Goal: Task Accomplishment & Management: Complete application form

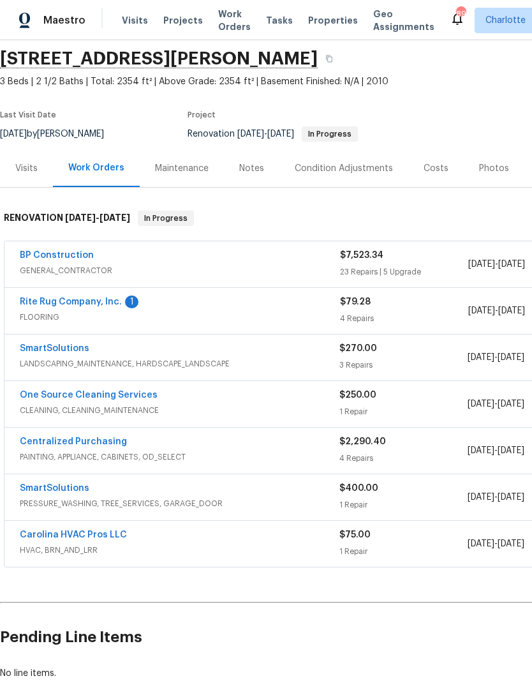
scroll to position [45, 0]
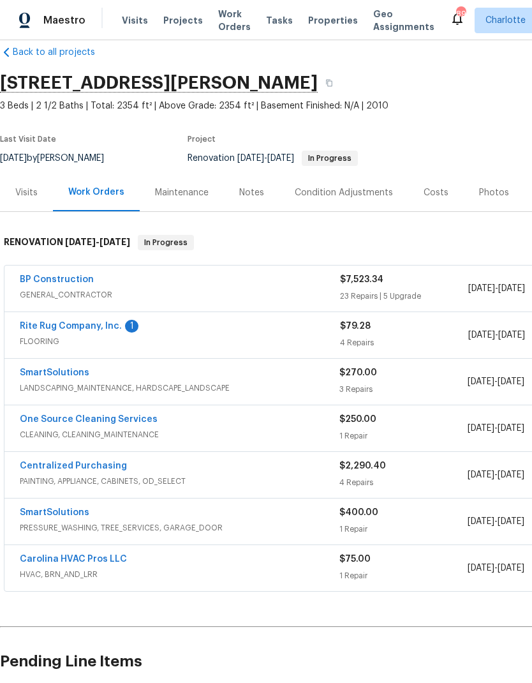
scroll to position [20, 0]
click at [101, 324] on link "Rite Rug Company, Inc." at bounding box center [71, 325] width 102 height 9
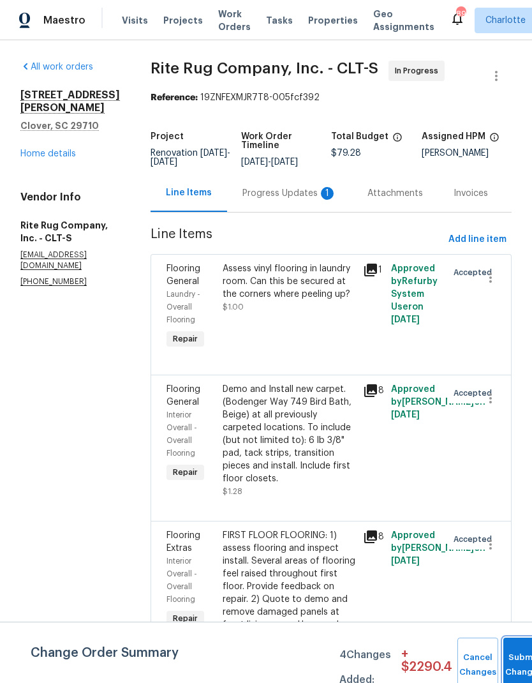
click at [515, 661] on button "Submit Changes" at bounding box center [524, 665] width 41 height 55
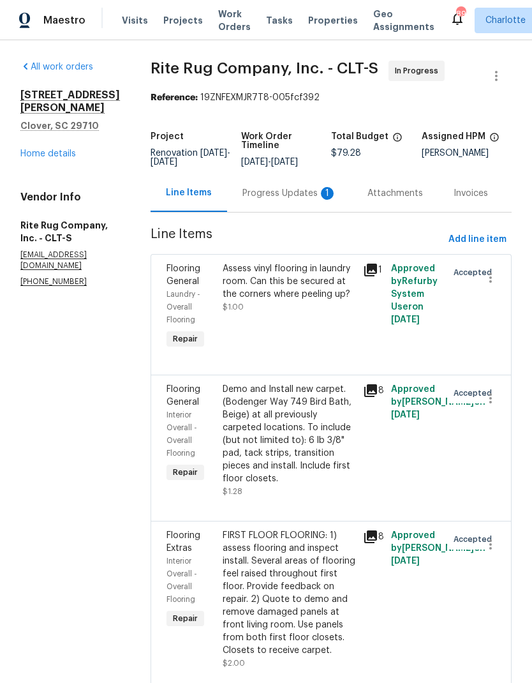
click at [263, 199] on div "Progress Updates 1" at bounding box center [290, 193] width 94 height 13
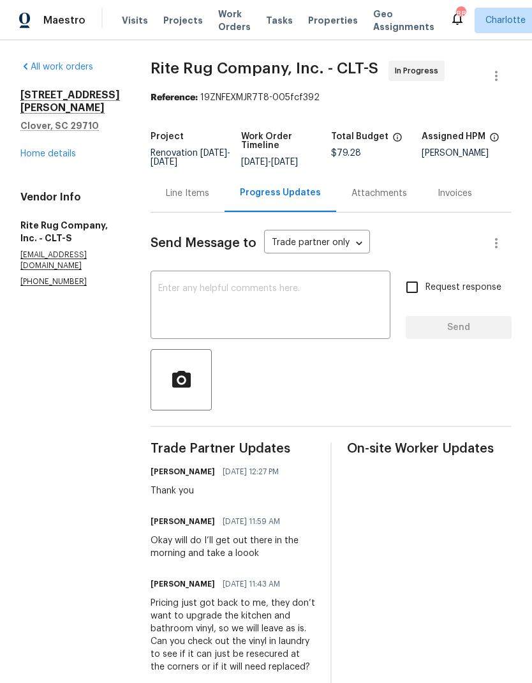
click at [63, 149] on link "Home details" at bounding box center [48, 153] width 56 height 9
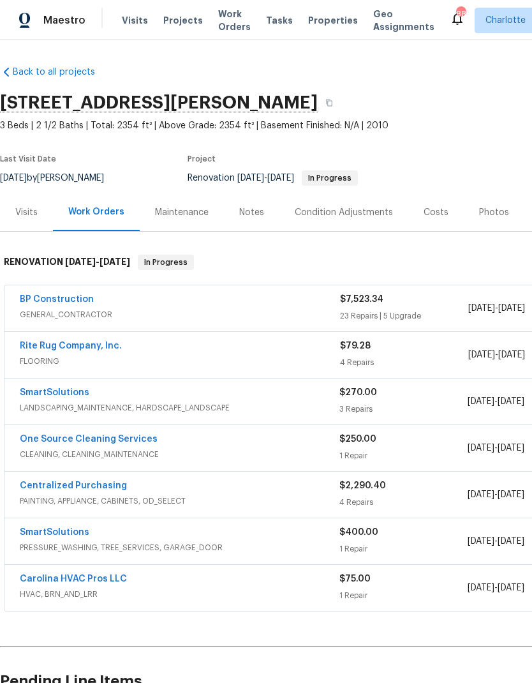
click at [429, 218] on div "Costs" at bounding box center [436, 212] width 25 height 13
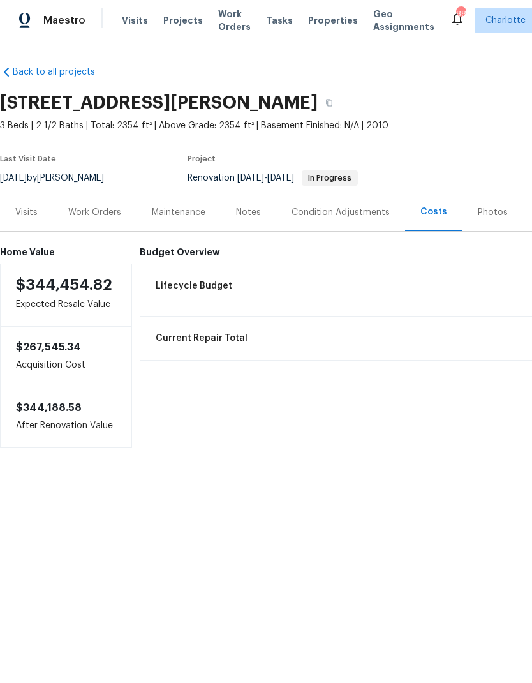
click at [98, 206] on div "Work Orders" at bounding box center [94, 212] width 53 height 13
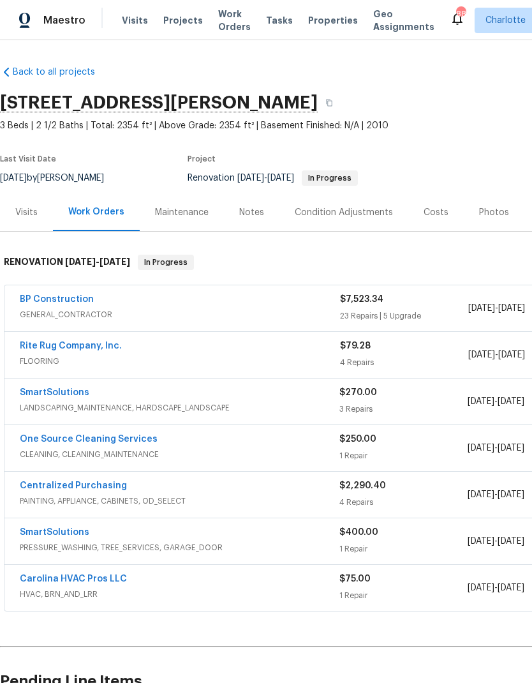
click at [362, 214] on div "Condition Adjustments" at bounding box center [344, 212] width 98 height 13
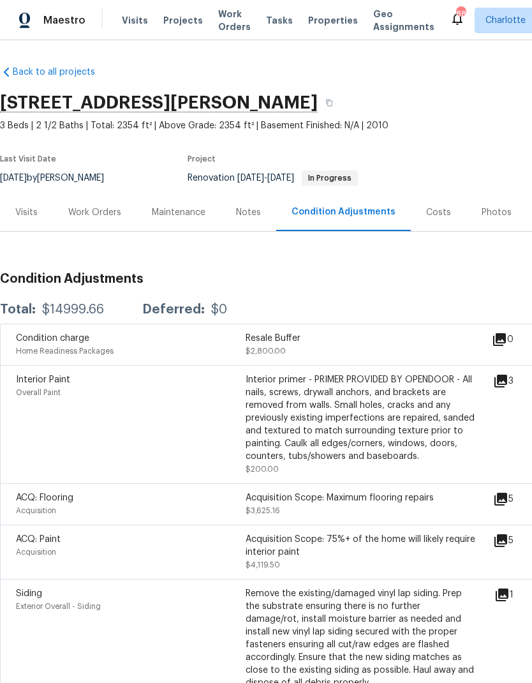
click at [88, 216] on div "Work Orders" at bounding box center [94, 212] width 53 height 13
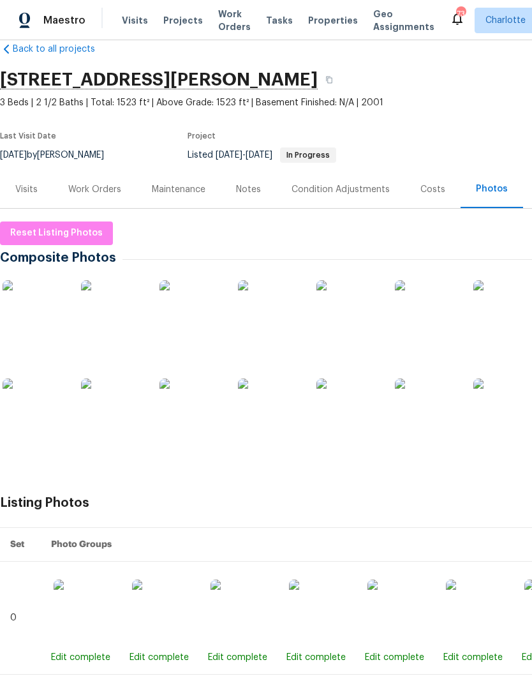
scroll to position [24, 0]
click at [23, 306] on img at bounding box center [35, 312] width 64 height 64
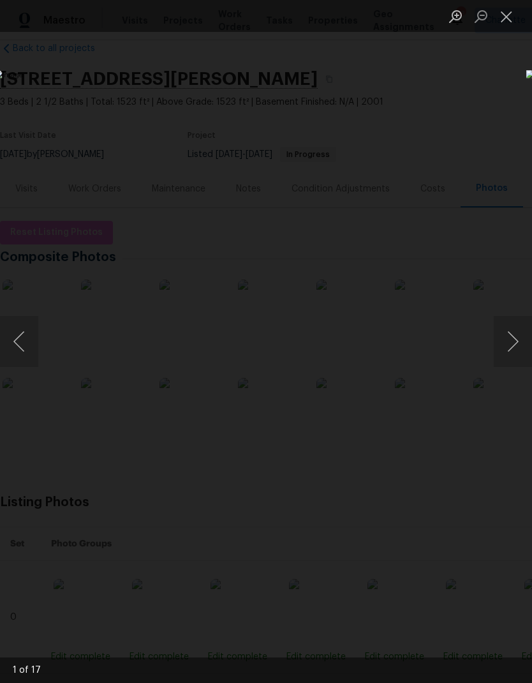
click at [523, 341] on button "Next image" at bounding box center [513, 341] width 38 height 51
click at [523, 347] on button "Next image" at bounding box center [513, 341] width 38 height 51
click at [524, 345] on button "Next image" at bounding box center [513, 341] width 38 height 51
click at [523, 344] on button "Next image" at bounding box center [513, 341] width 38 height 51
click at [523, 341] on button "Next image" at bounding box center [513, 341] width 38 height 51
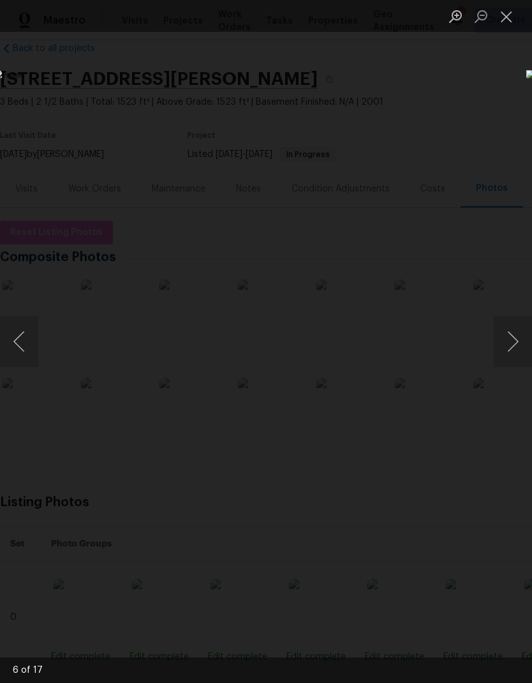
click at [526, 337] on button "Next image" at bounding box center [513, 341] width 38 height 51
click at [525, 338] on button "Next image" at bounding box center [513, 341] width 38 height 51
click at [527, 340] on button "Next image" at bounding box center [513, 341] width 38 height 51
click at [525, 336] on button "Next image" at bounding box center [513, 341] width 38 height 51
click at [526, 333] on button "Next image" at bounding box center [513, 341] width 38 height 51
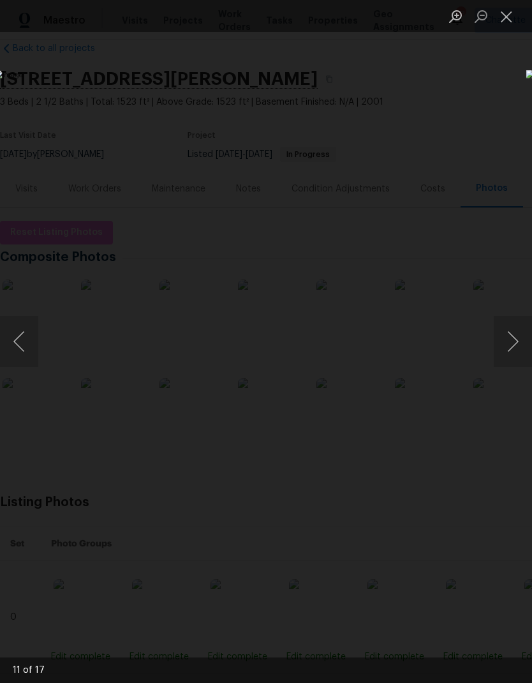
click at [21, 333] on button "Previous image" at bounding box center [19, 341] width 38 height 51
click at [520, 329] on button "Next image" at bounding box center [513, 341] width 38 height 51
click at [517, 325] on button "Next image" at bounding box center [513, 341] width 38 height 51
click at [524, 324] on button "Next image" at bounding box center [513, 341] width 38 height 51
click at [526, 330] on button "Next image" at bounding box center [513, 341] width 38 height 51
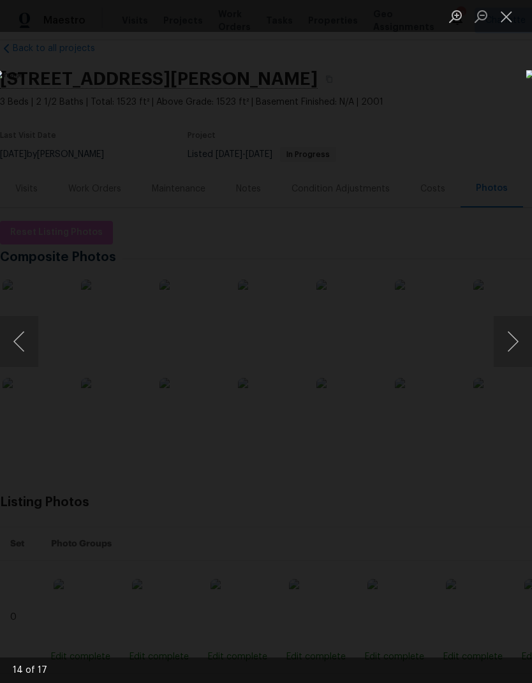
click at [523, 330] on button "Next image" at bounding box center [513, 341] width 38 height 51
click at [509, 15] on button "Close lightbox" at bounding box center [507, 16] width 26 height 22
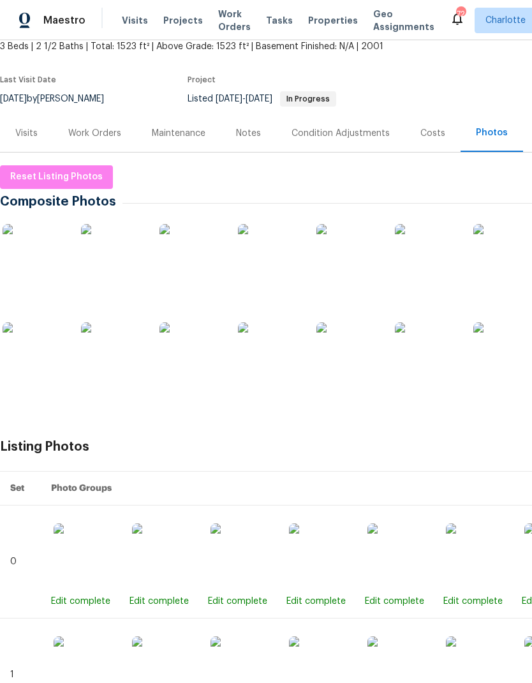
scroll to position [83, -1]
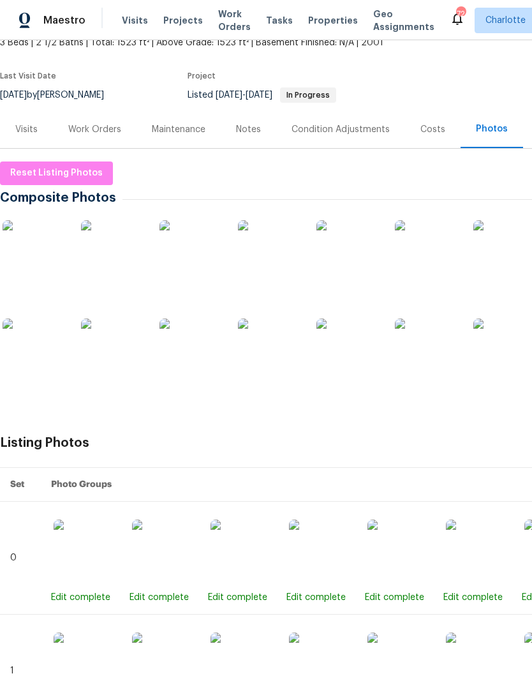
click at [89, 125] on div "Work Orders" at bounding box center [94, 129] width 53 height 13
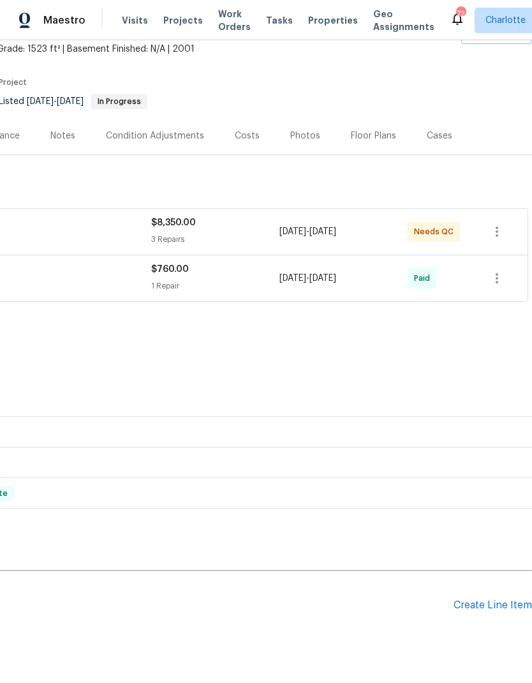
scroll to position [77, 189]
click at [491, 604] on div "Create Line Item" at bounding box center [493, 605] width 79 height 12
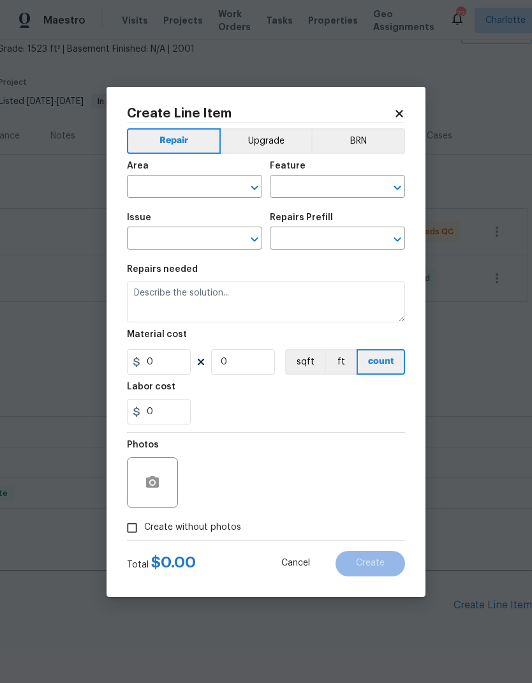
click at [184, 194] on input "text" at bounding box center [177, 188] width 100 height 20
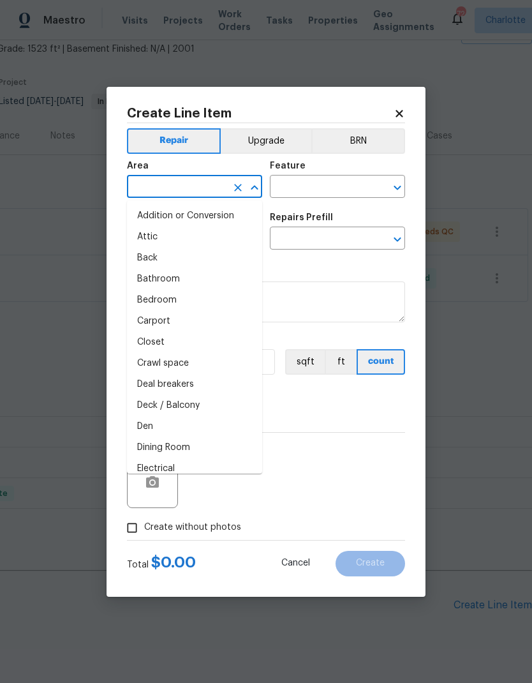
click at [192, 188] on input "text" at bounding box center [177, 188] width 100 height 20
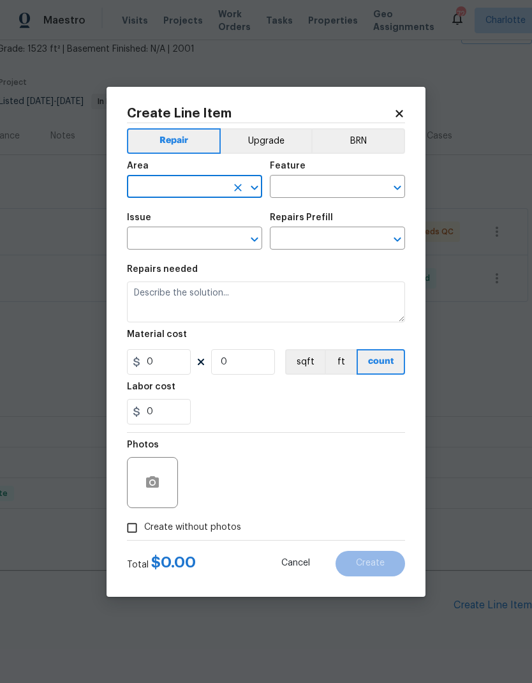
click at [186, 186] on input "text" at bounding box center [177, 188] width 100 height 20
click at [222, 221] on li "Exterior Overall" at bounding box center [194, 216] width 135 height 21
type input "Exterior Overall"
click at [321, 191] on input "text" at bounding box center [320, 188] width 100 height 20
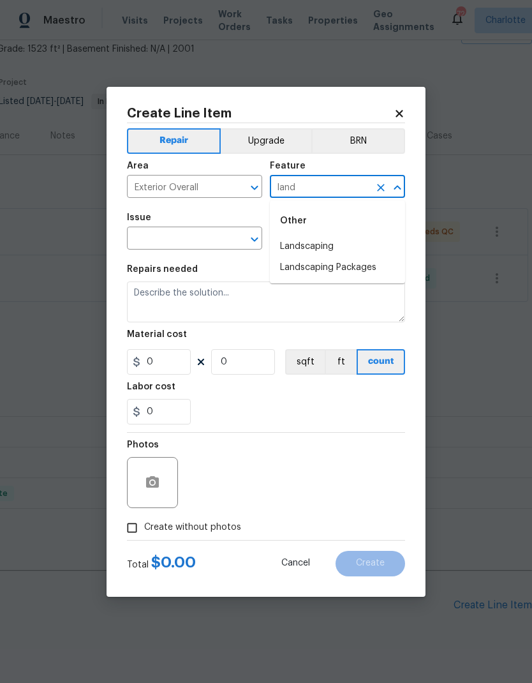
click at [360, 247] on li "Landscaping" at bounding box center [337, 246] width 135 height 21
type input "Landscaping"
click at [195, 232] on input "text" at bounding box center [177, 240] width 100 height 20
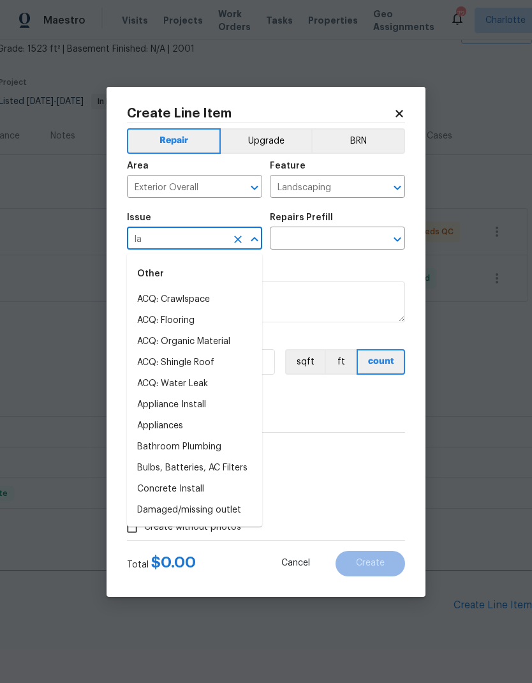
type input "lan"
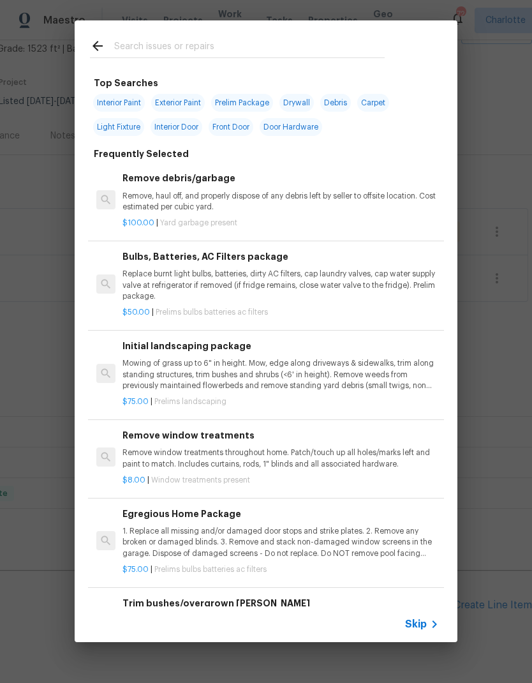
click at [98, 50] on icon at bounding box center [98, 46] width 10 height 10
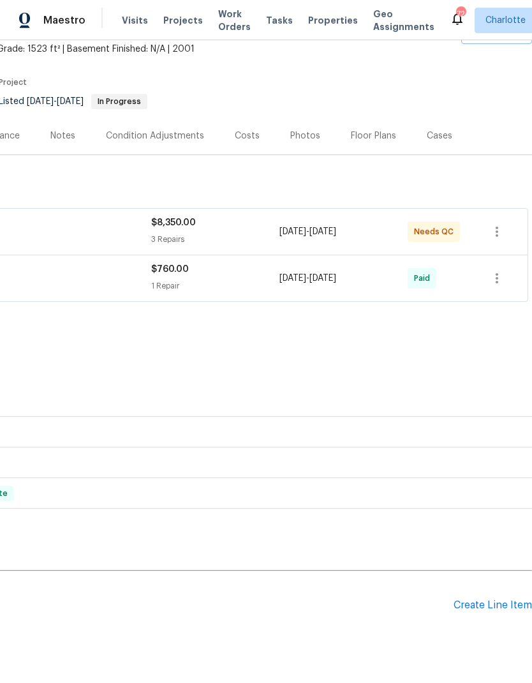
click at [502, 607] on div "Create Line Item" at bounding box center [493, 605] width 79 height 12
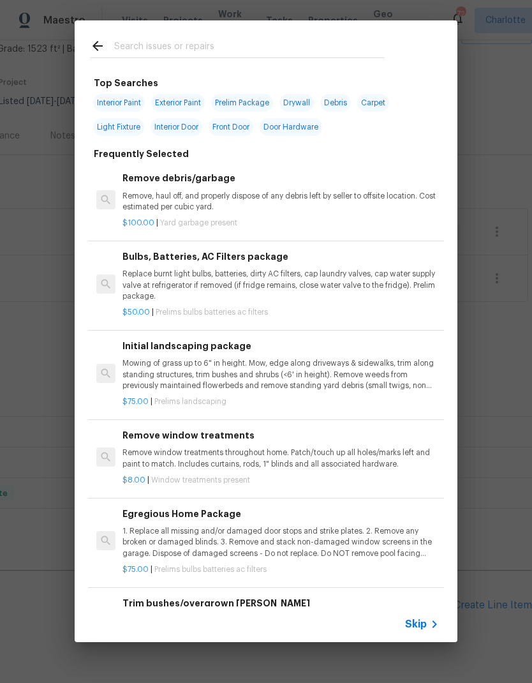
click at [211, 56] on input "text" at bounding box center [249, 47] width 271 height 19
type input "Land"
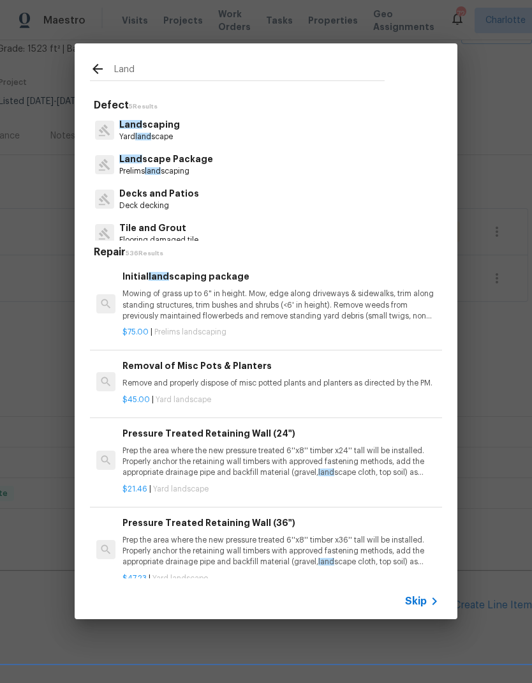
click at [147, 129] on p "Land scaping" at bounding box center [149, 124] width 61 height 13
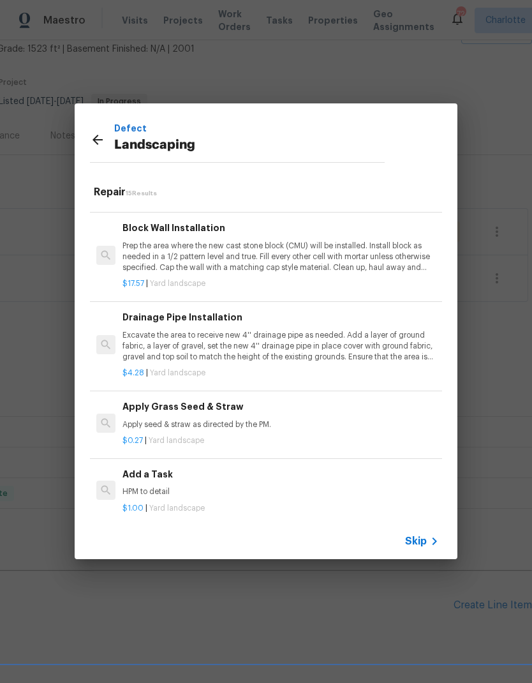
scroll to position [884, 0]
click at [96, 133] on icon at bounding box center [97, 139] width 15 height 15
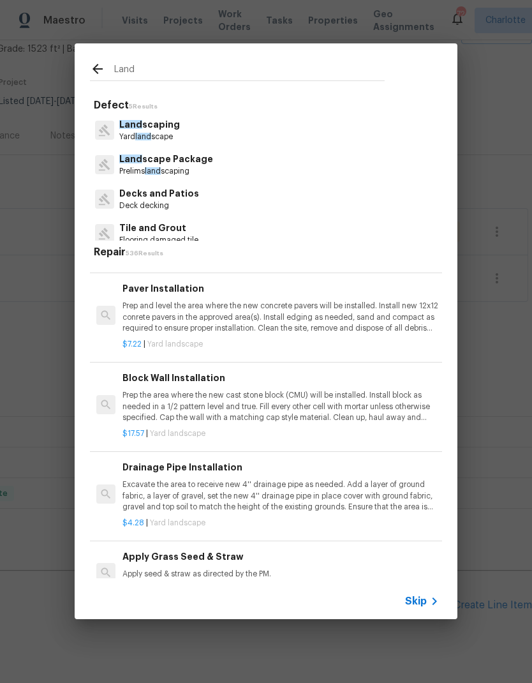
click at [133, 65] on input "Land" at bounding box center [249, 70] width 271 height 19
type input "L"
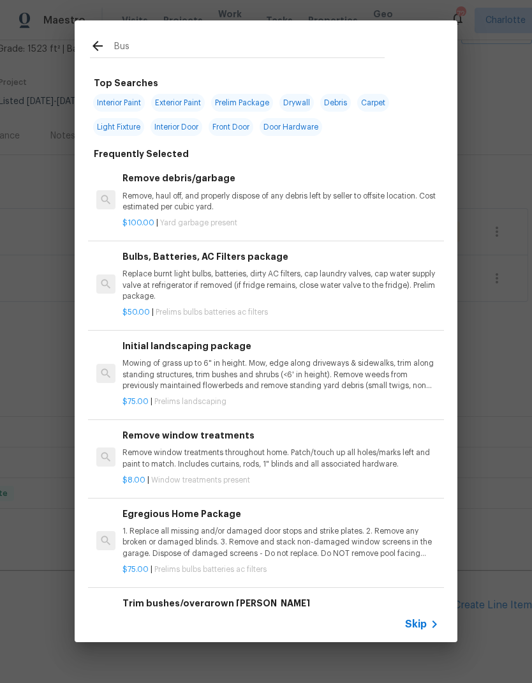
type input "Bush"
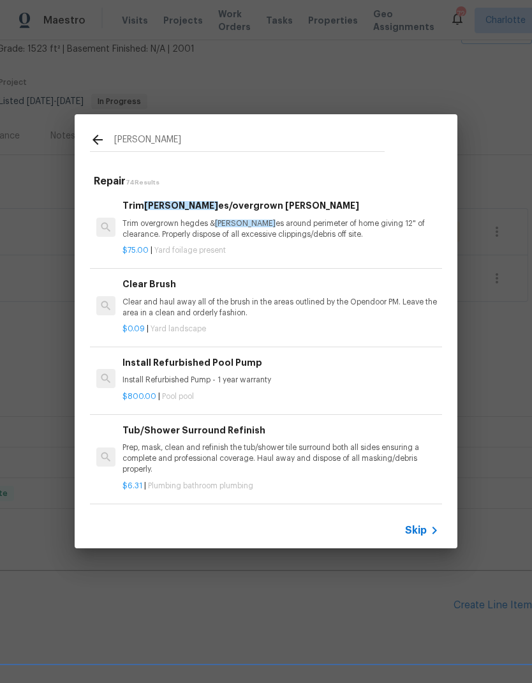
click at [159, 236] on p "Trim overgrown hegdes & bush es around perimeter of home giving 12" of clearanc…" at bounding box center [281, 229] width 317 height 22
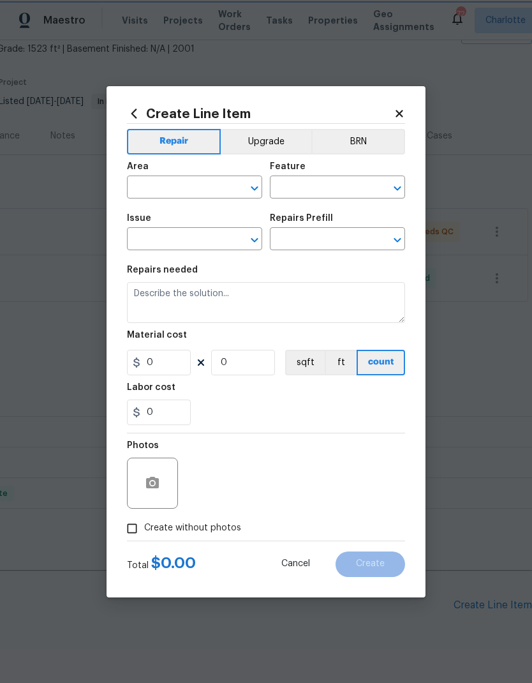
type input "Exterior Overall"
type input "Landscaping"
type input "Dead/overgrown tree or foliage"
type textarea "Trim overgrown hegdes & bushes around perimeter of home giving 12" of clearance…"
type input "1"
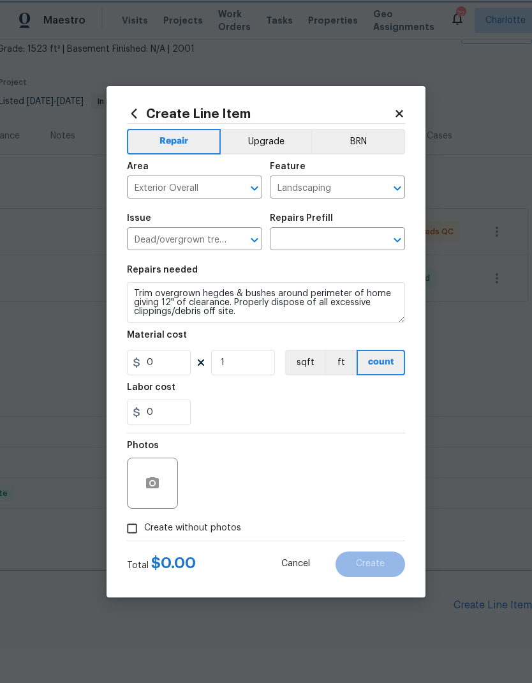
type input "Trim bushes/overgrown hedges $75.00"
type input "75"
click at [234, 363] on input "1" at bounding box center [243, 363] width 64 height 26
type input "2"
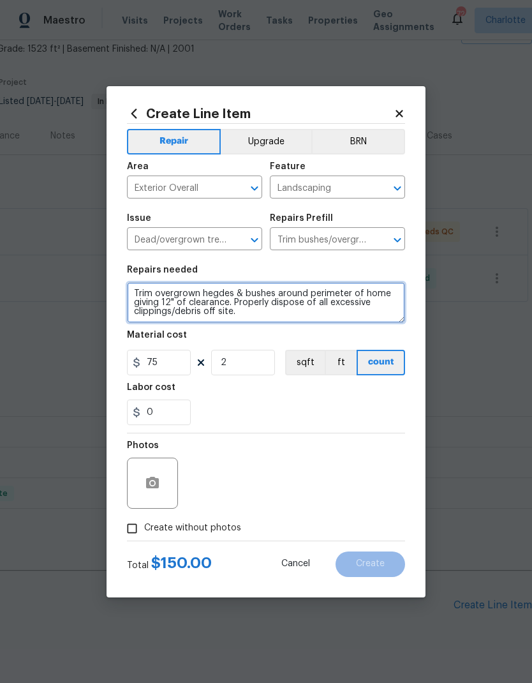
click at [265, 308] on textarea "Trim overgrown hegdes & bushes around perimeter of home giving 12" of clearance…" at bounding box center [266, 302] width 278 height 41
click at [198, 291] on textarea "Trim overgrown hegdes & bushes around perimeter of home giving 12" of clearance…" at bounding box center [266, 302] width 278 height 41
click at [241, 292] on textarea "Trim overgrown trees, hegdes & bushes around perimeter of home giving 12" of cl…" at bounding box center [266, 302] width 278 height 41
click at [241, 294] on textarea "Trim overgrown trees, hegdes & bushes around perimeter of home giving 12" of cl…" at bounding box center [266, 302] width 278 height 41
click at [243, 294] on textarea "Trim overgrown trees, hegdes & bushes around perimeter of home giving 12" of cl…" at bounding box center [266, 302] width 278 height 41
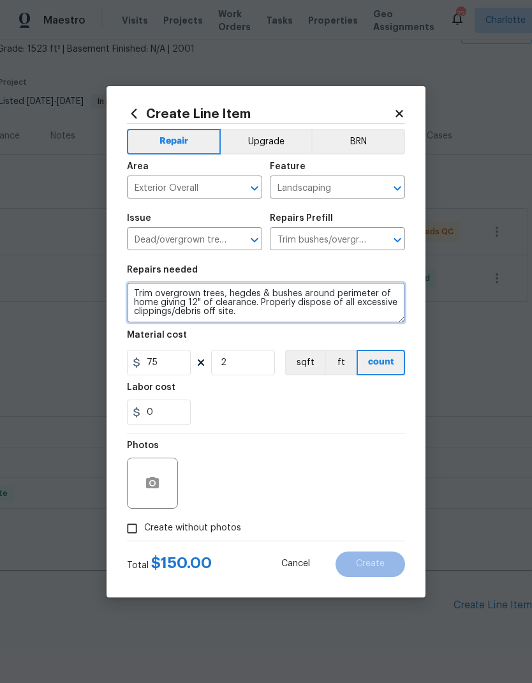
click at [236, 296] on textarea "Trim overgrown trees, hegdes & bushes around perimeter of home giving 12" of cl…" at bounding box center [266, 302] width 278 height 41
click at [248, 296] on textarea "Trim overgrown trees, hegdes & bushes around perimeter of home giving 12" of cl…" at bounding box center [266, 302] width 278 height 41
click at [246, 294] on textarea "Trim overgrown trees, hegdes & bushes around perimeter of home giving 12" of cl…" at bounding box center [266, 302] width 278 height 41
click at [229, 294] on textarea "Trim overgrown trees, hedges & bushes around perimeter of home giving 12" of cl…" at bounding box center [266, 302] width 278 height 41
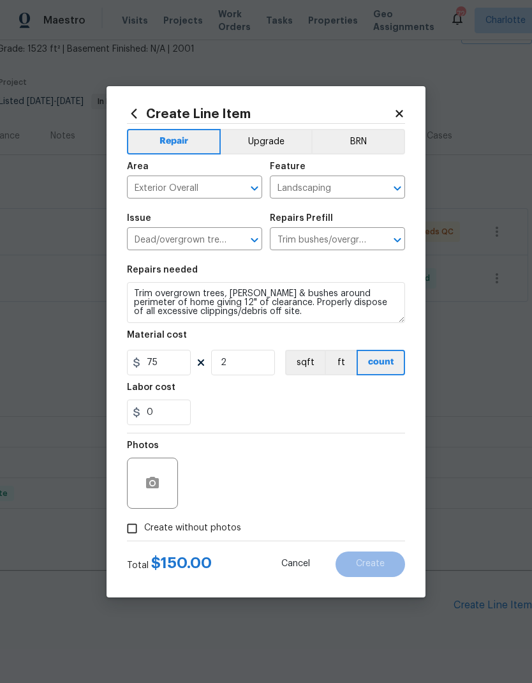
click at [307, 412] on div "0" at bounding box center [266, 413] width 278 height 26
click at [232, 292] on textarea "Trim overgrown trees, hedges & bushes around perimeter of home giving 12" of cl…" at bounding box center [266, 302] width 278 height 41
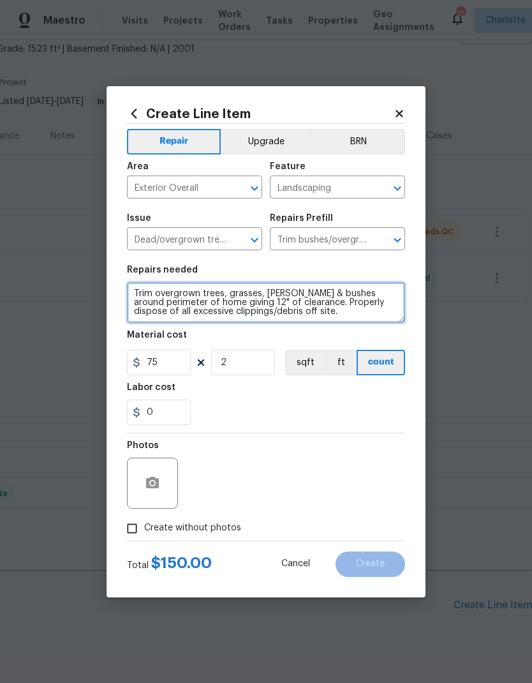
type textarea "Trim overgrown trees, grasses, hedges & bushes around perimeter of home giving …"
click at [315, 417] on div "0" at bounding box center [266, 413] width 278 height 26
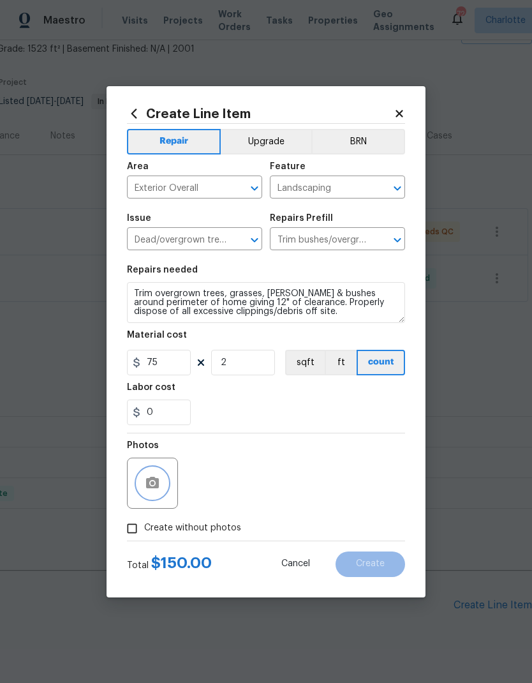
click at [160, 482] on icon "button" at bounding box center [152, 483] width 15 height 15
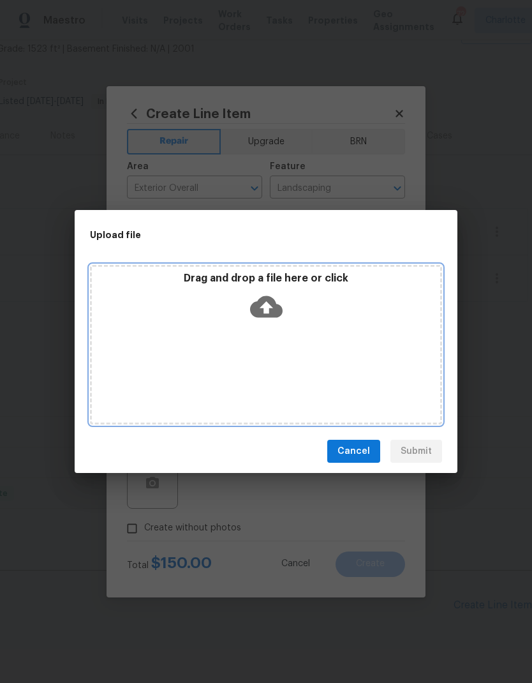
click at [347, 375] on div "Drag and drop a file here or click" at bounding box center [266, 345] width 352 height 160
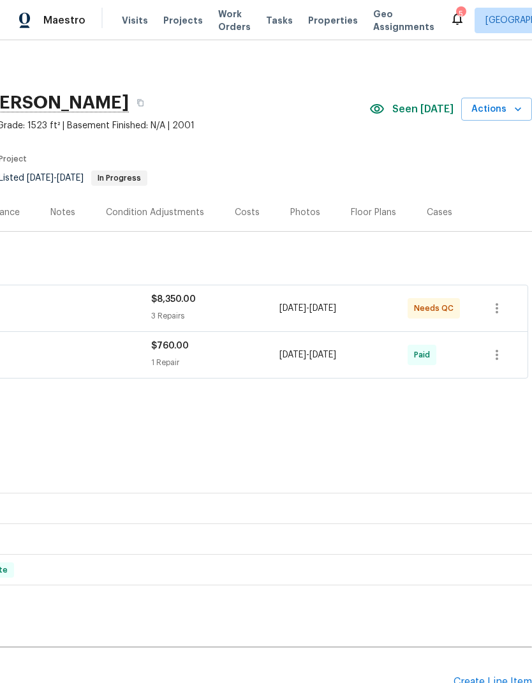
scroll to position [0, 189]
click at [515, 107] on icon "button" at bounding box center [518, 109] width 13 height 13
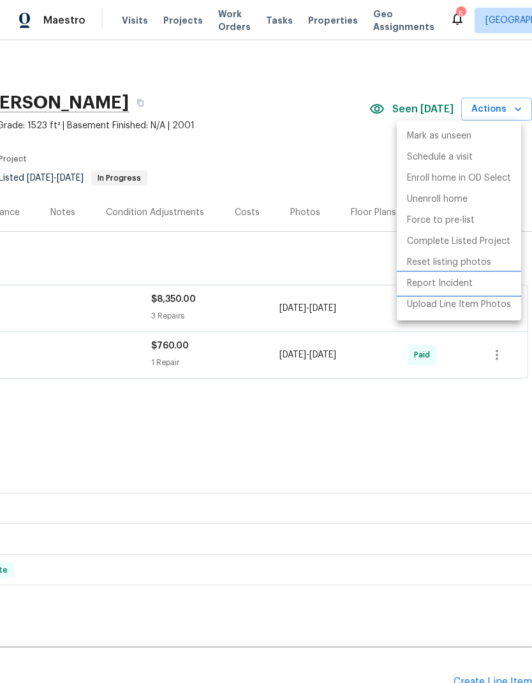
click at [469, 284] on p "Report Incident" at bounding box center [440, 283] width 66 height 13
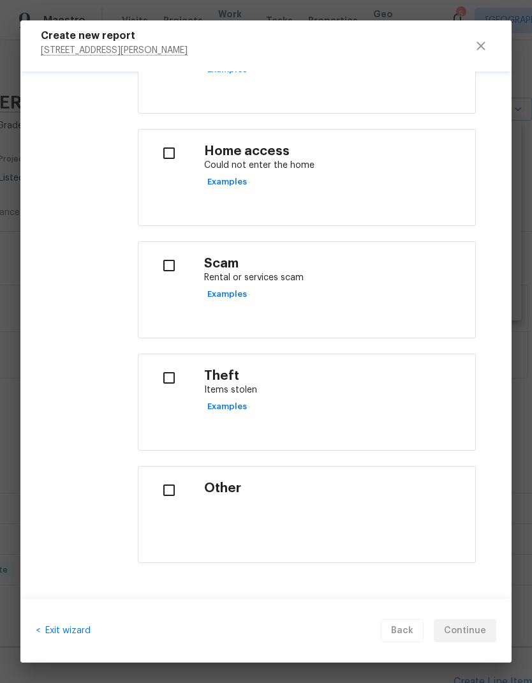
scroll to position [477, 0]
click at [172, 384] on input "checkbox" at bounding box center [169, 378] width 40 height 27
checkbox input "true"
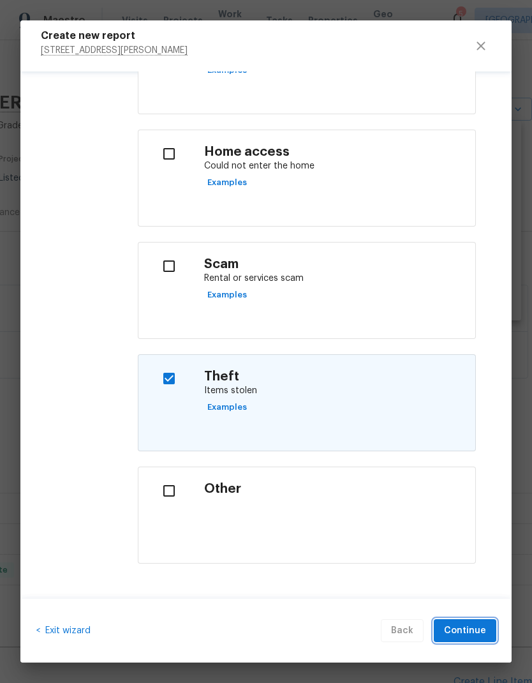
click at [472, 635] on span "Continue" at bounding box center [465, 631] width 42 height 16
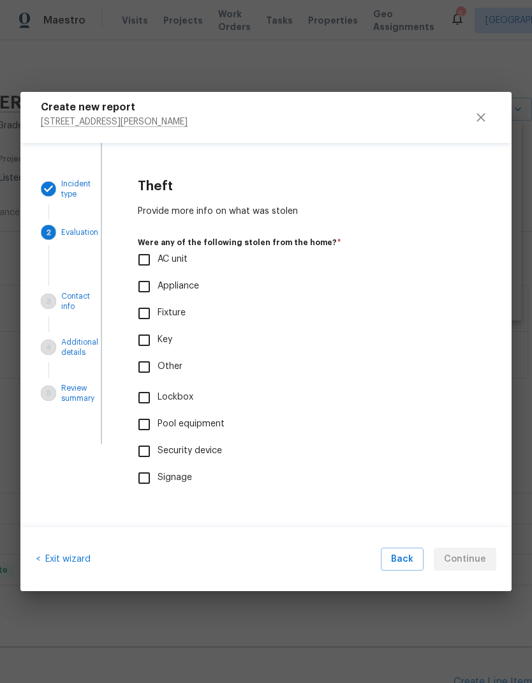
scroll to position [0, 0]
click at [141, 283] on input "Appliance" at bounding box center [144, 286] width 27 height 27
checkbox input "true"
click at [465, 557] on span "Continue" at bounding box center [465, 560] width 42 height 16
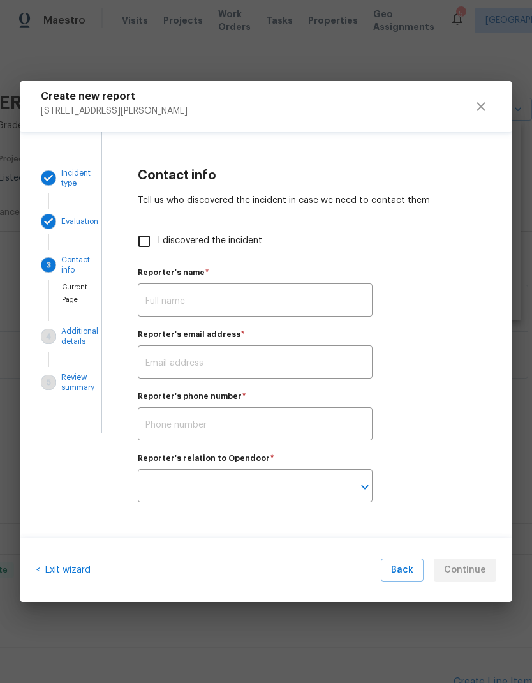
click at [165, 297] on input "text" at bounding box center [255, 302] width 235 height 30
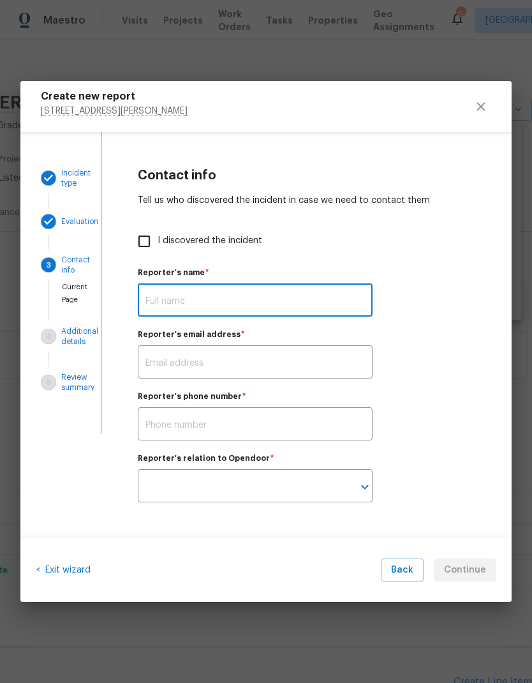
click at [149, 239] on input "I discovered the incident" at bounding box center [144, 241] width 27 height 27
checkbox input "true"
type input "[PERSON_NAME]"
type input "william.towle@opendoor.com"
type input "Opendoor employee"
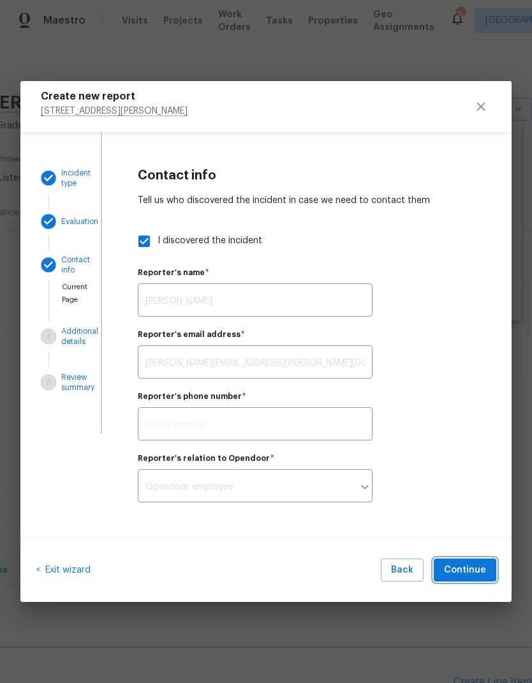
click at [482, 568] on span "Continue" at bounding box center [465, 570] width 42 height 16
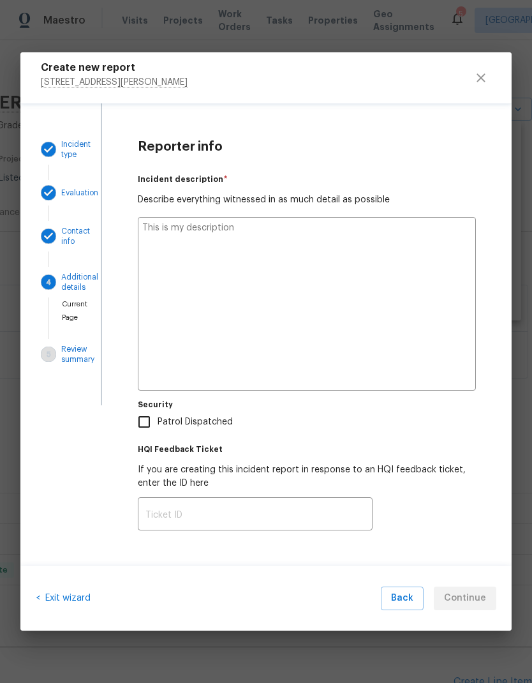
click at [172, 327] on textarea at bounding box center [307, 304] width 338 height 174
type textarea "R"
type textarea "x"
type textarea "Re"
type textarea "x"
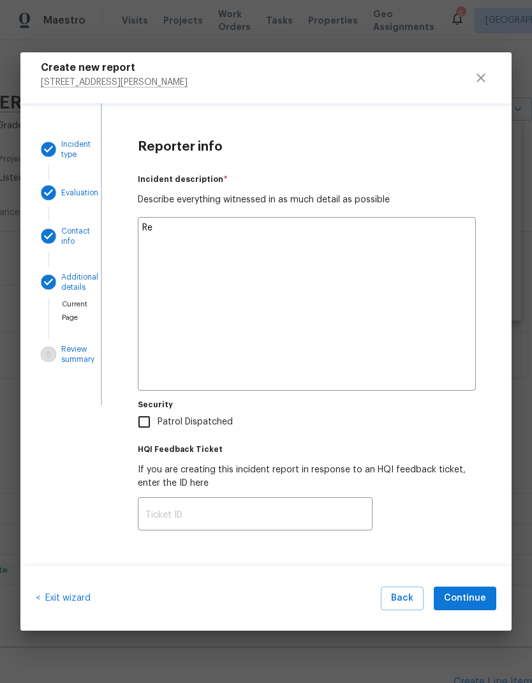
type textarea "R"
type textarea "x"
type textarea "A"
type textarea "x"
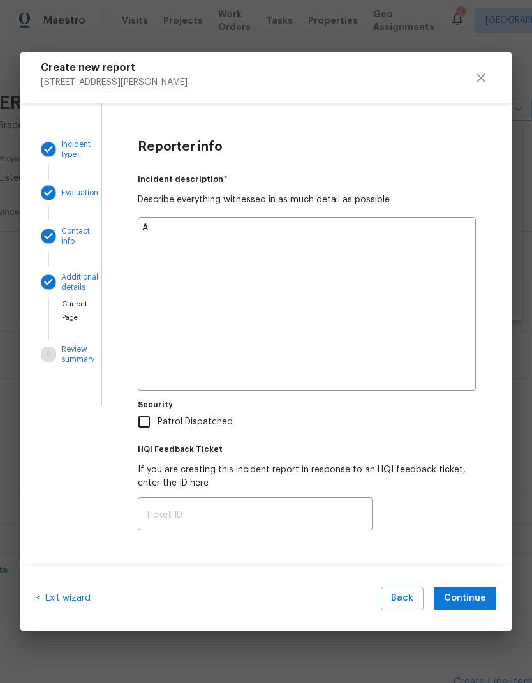
type textarea "Ac"
type textarea "x"
type textarea "Acc"
type textarea "x"
type textarea "Acce"
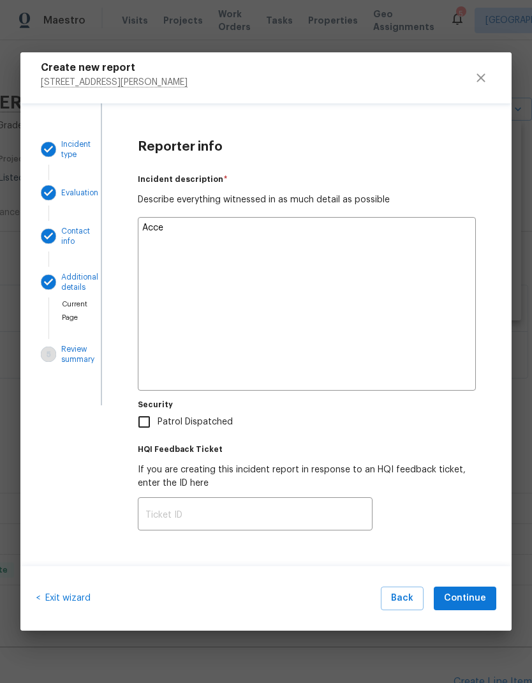
type textarea "x"
type textarea "Acces"
type textarea "x"
type textarea "Access"
type textarea "x"
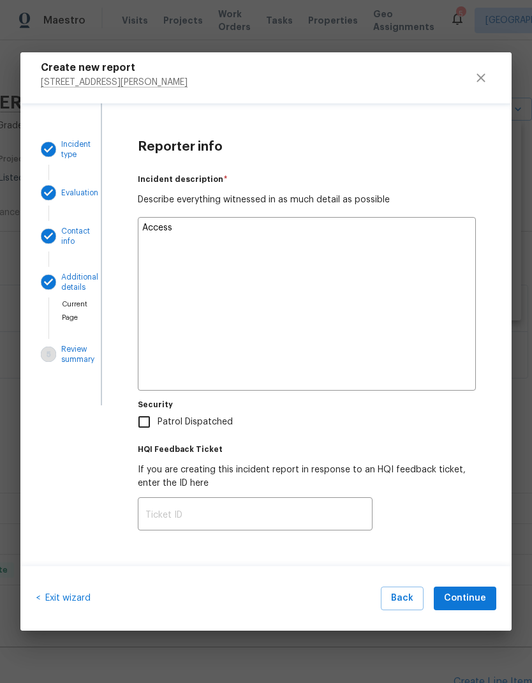
type textarea "Access"
type textarea "x"
type textarea "Access i"
type textarea "x"
type textarea "Access is"
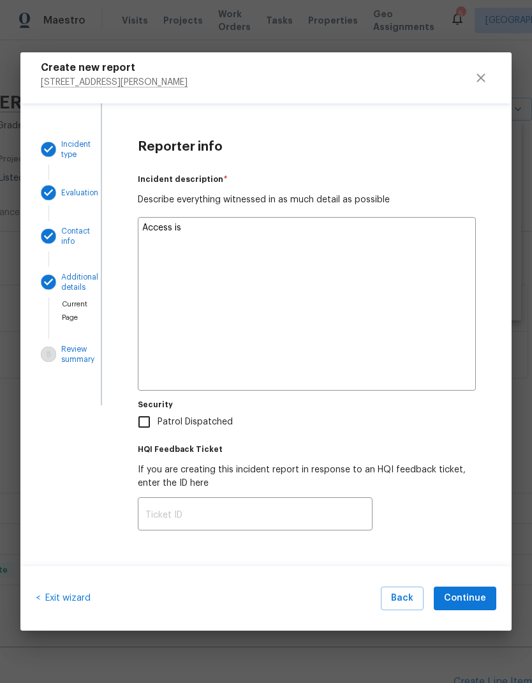
type textarea "x"
type textarea "Access iss"
type textarea "x"
type textarea "Access issu"
type textarea "x"
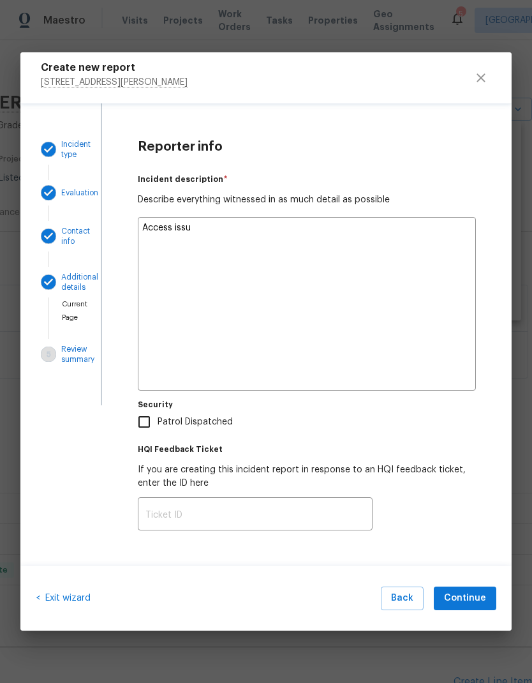
type textarea "Access issue"
type textarea "x"
type textarea "Access issue"
type textarea "x"
type textarea "Access issue c"
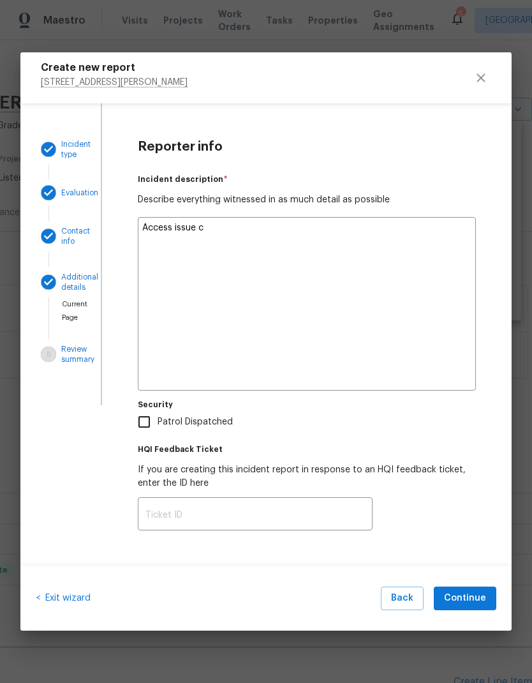
type textarea "x"
type textarea "Access issue cr"
type textarea "x"
type textarea "Access issue cre"
type textarea "x"
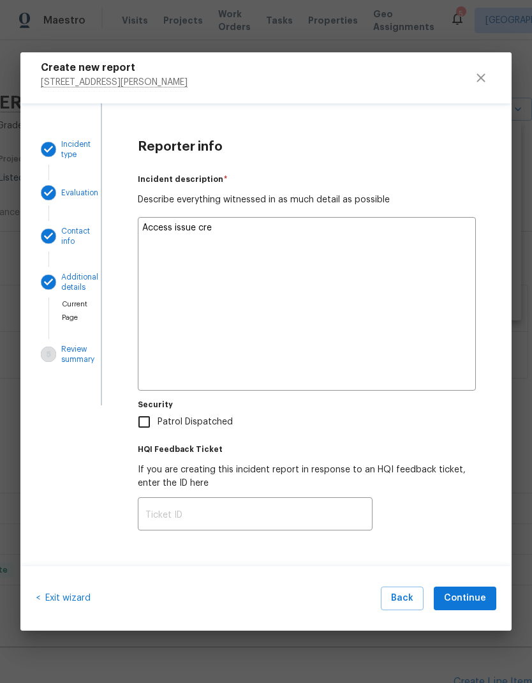
type textarea "Access issue crew"
type textarea "x"
type textarea "Access issue crewt"
type textarea "x"
type textarea "Access issue crewte"
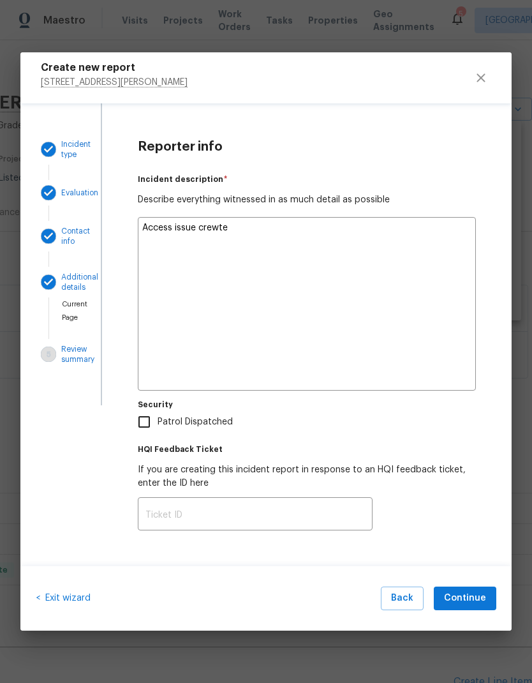
type textarea "x"
type textarea "Access issue crewted"
type textarea "x"
type textarea "Access issue created"
type textarea "x"
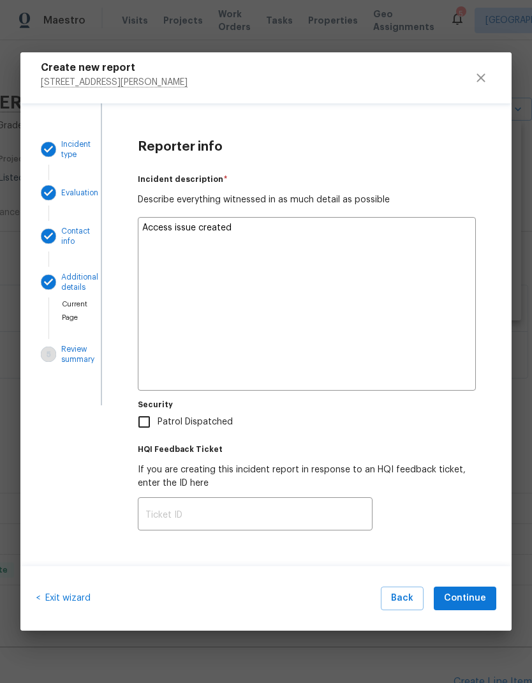
type textarea "Access issue created"
type textarea "x"
type textarea "Access issue created o"
type textarea "x"
type textarea "Access issue created ob"
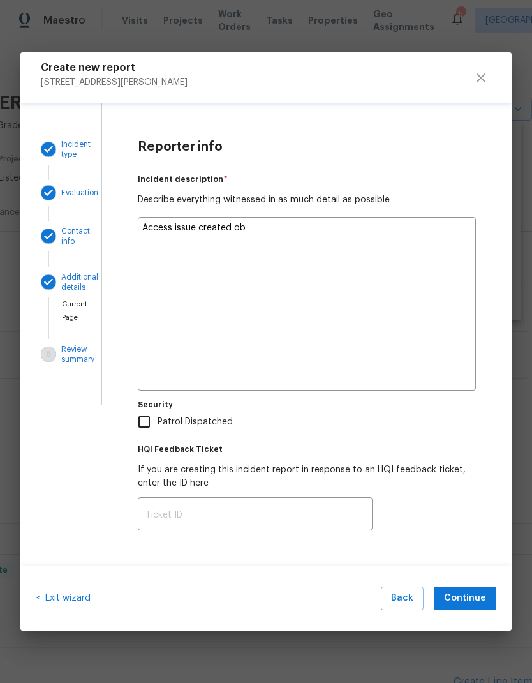
type textarea "x"
type textarea "Access issue created obe"
type textarea "x"
type textarea "Access issue created ober"
type textarea "x"
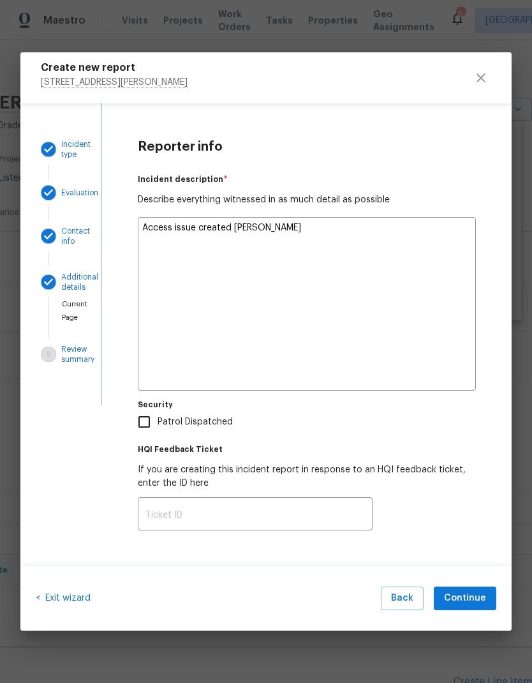
type textarea "Access issue created over"
type textarea "x"
type textarea "Access issue created over"
type textarea "x"
type textarea "Access issue created over r"
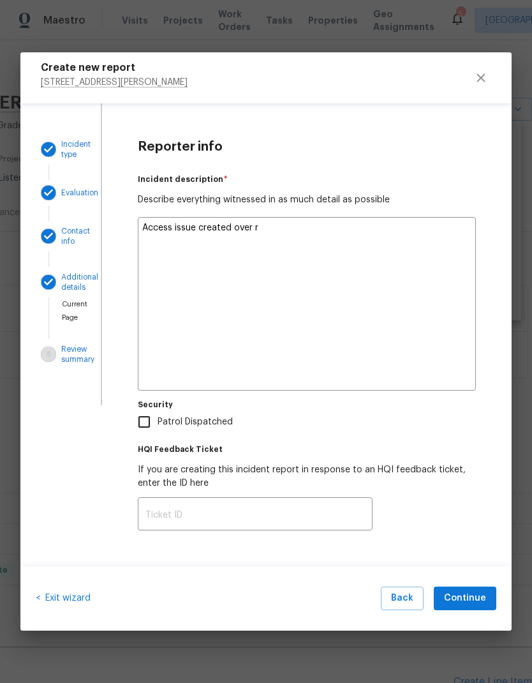
type textarea "x"
type textarea "Access issue created over rh"
type textarea "x"
type textarea "Access issue created over rhe"
type textarea "x"
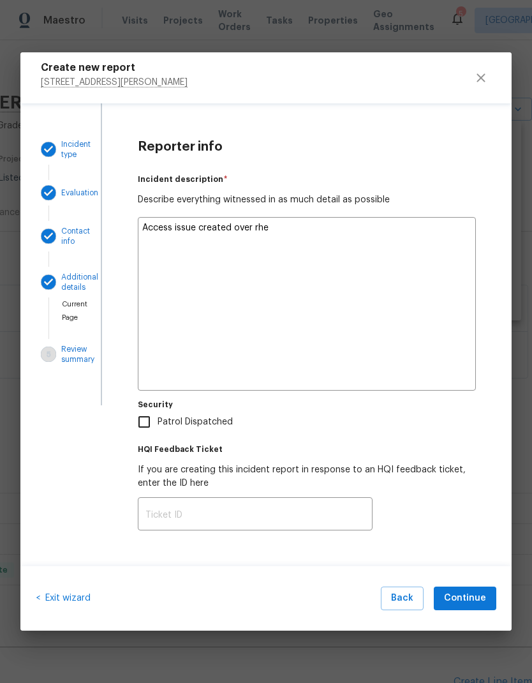
type textarea "Access issue created over the"
type textarea "x"
type textarea "Access issue created over the"
type textarea "x"
type textarea "Access issue created over the w"
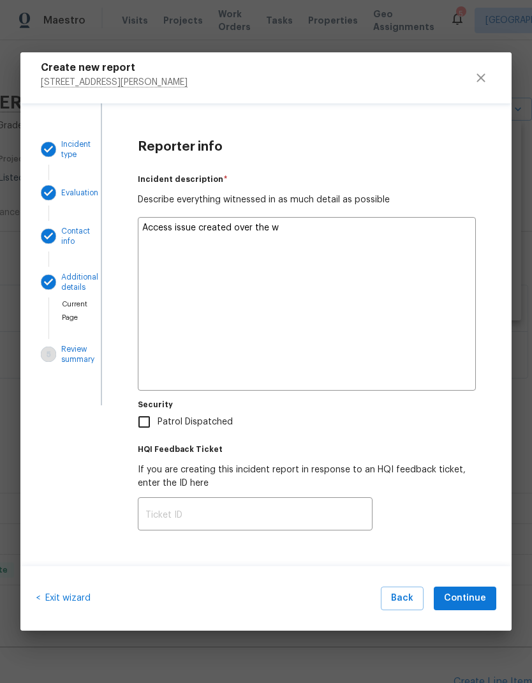
type textarea "x"
type textarea "Access issue created over the we"
type textarea "x"
type textarea "Access issue created over the wee"
type textarea "x"
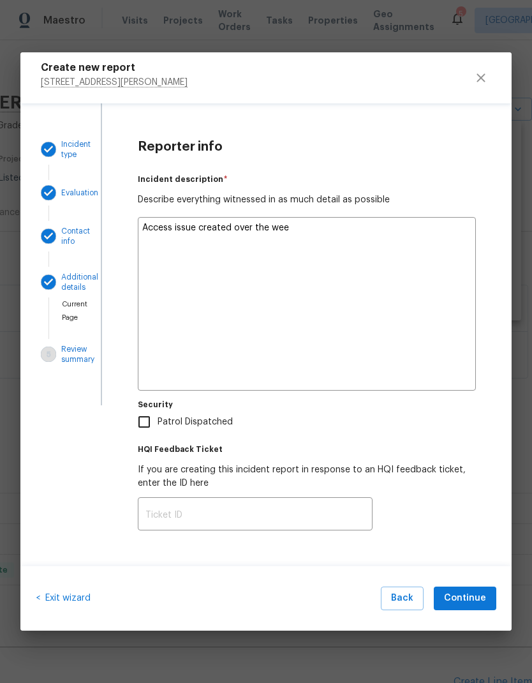
type textarea "Access issue created over the week"
type textarea "x"
type textarea "Access issue created over the weeke"
type textarea "x"
type textarea "Access issue created over the weeken"
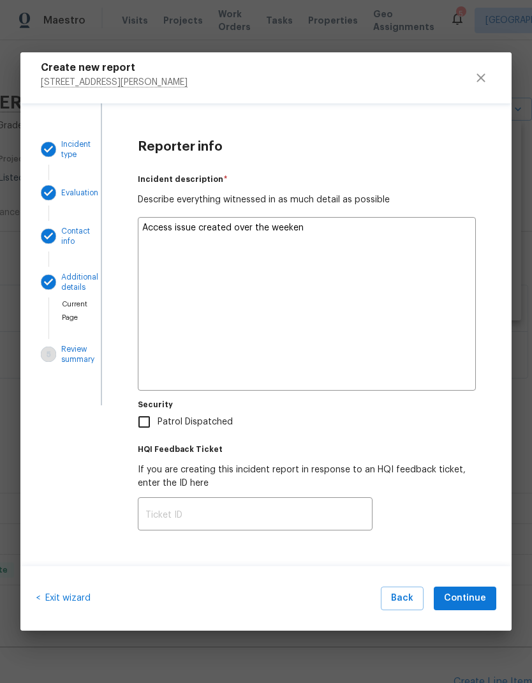
type textarea "x"
type textarea "Access issue created over the weekend"
type textarea "x"
type textarea "Access issue created over the weekend."
type textarea "x"
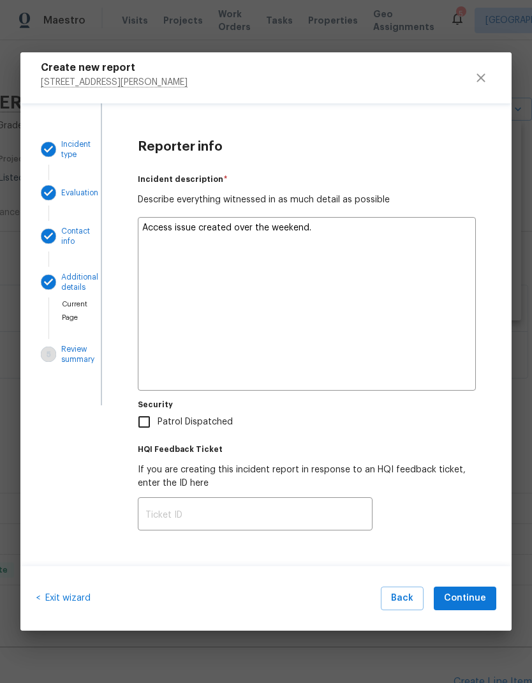
type textarea "Access issue created over the weekend."
type textarea "x"
type textarea "Access issue created over the weekend. W"
type textarea "x"
type textarea "Access issue created over the weekend. Wa"
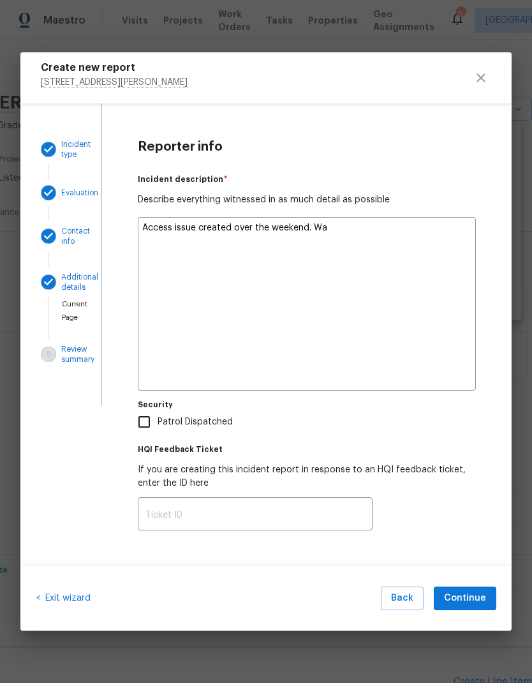
type textarea "x"
type textarea "Access issue created over the weekend. Wal"
type textarea "x"
type textarea "Access issue created over the weekend. Walk"
type textarea "x"
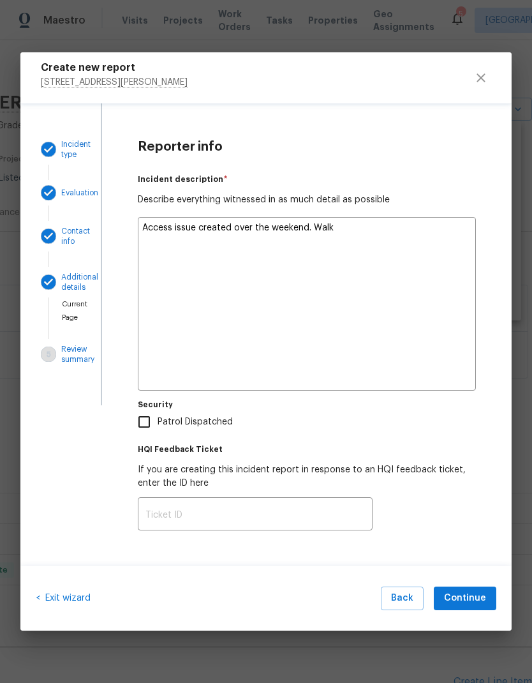
type textarea "Access issue created over the weekend. Walke"
type textarea "x"
type textarea "Access issue created over the weekend. Walked"
type textarea "x"
type textarea "Access issue created over the weekend. Walked"
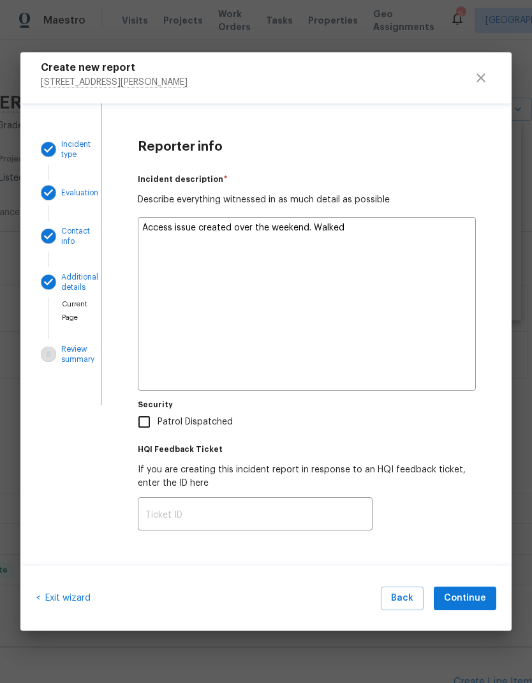
type textarea "x"
type textarea "Access issue created over the weekend. Walked n"
type textarea "x"
type textarea "Access issue created over the weekend. Walked no"
type textarea "x"
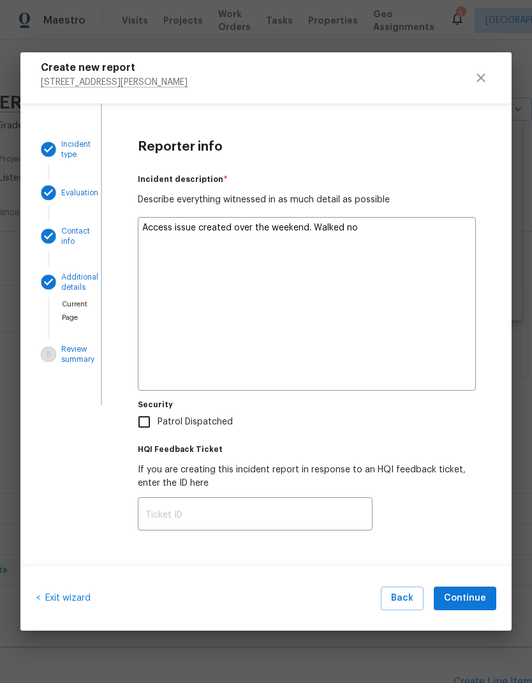
type textarea "Access issue created over the weekend. Walked no,"
type textarea "x"
type textarea "Access issue created over the weekend. Walked no,e"
type textarea "x"
type textarea "Access issue created over the weekend. Walked no,e"
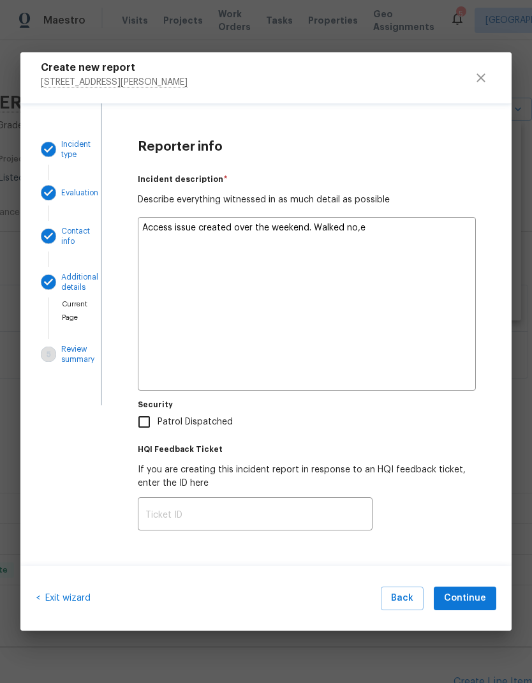
type textarea "x"
type textarea "Access issue created over the weekend. Walked no,e"
type textarea "x"
type textarea "Access issue created over the weekend. Walked no,"
type textarea "x"
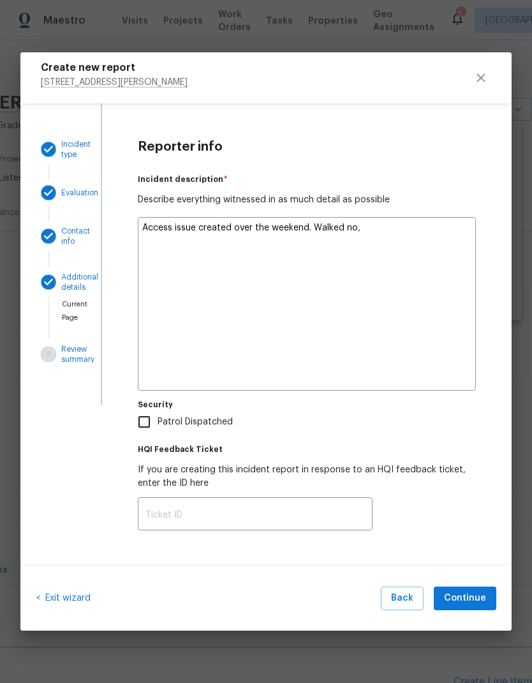
type textarea "Access issue created over the weekend. Walked no"
type textarea "x"
type textarea "Access issue created over the weekend. Walked n"
type textarea "x"
type textarea "Access issue created over the weekend. Walked"
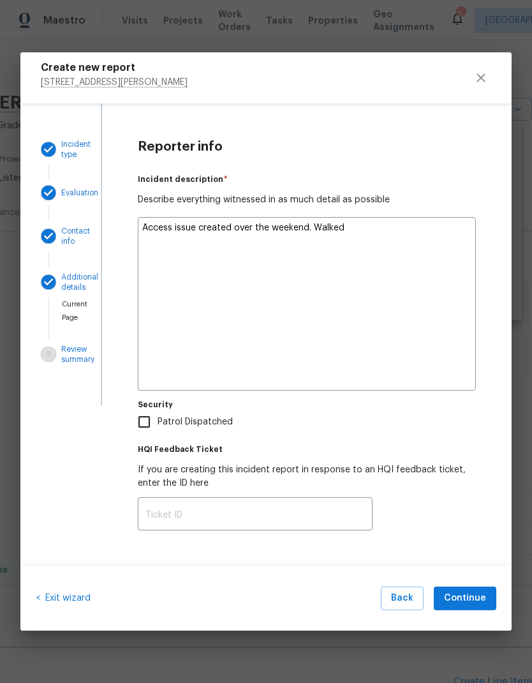
type textarea "x"
type textarea "Access issue created over the weekend. Walked h"
type textarea "x"
type textarea "Access issue created over the weekend. Walked ho"
type textarea "x"
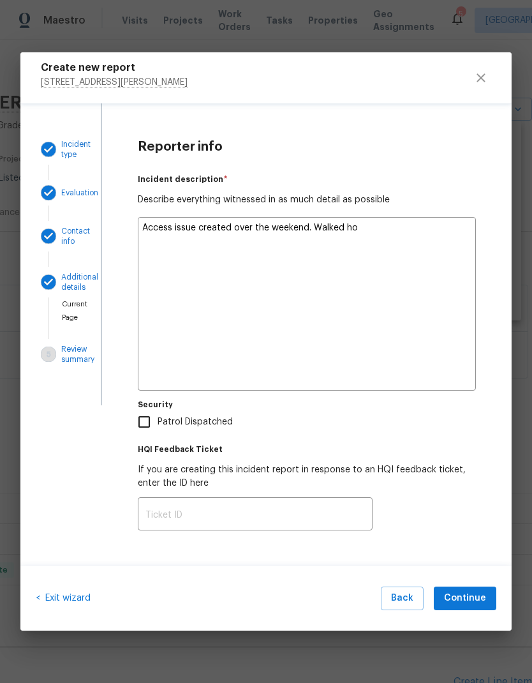
type textarea "Access issue created over the weekend. Walked hom"
type textarea "x"
type textarea "Access issue created over the weekend. Walked home"
type textarea "x"
type textarea "Access issue created over the weekend. Walked home"
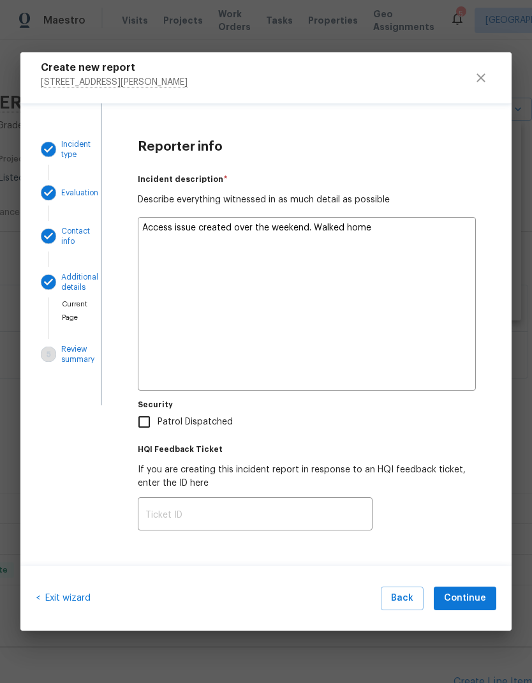
type textarea "x"
type textarea "Access issue created over the weekend. Walked home t"
type textarea "x"
type textarea "Access issue created over the weekend. Walked home to"
type textarea "x"
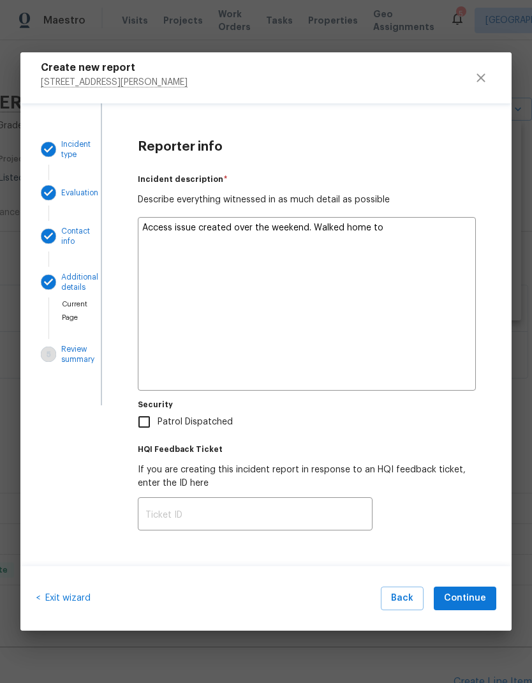
type textarea "Access issue created over the weekend. Walked home to"
type textarea "x"
type textarea "Access issue created over the weekend. Walked home to c"
type textarea "x"
type textarea "Access issue created over the weekend. Walked home to ch"
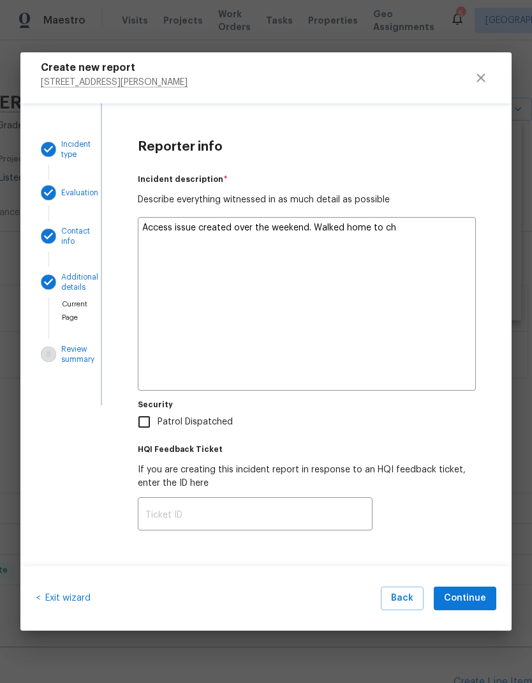
type textarea "x"
type textarea "Access issue created over the weekend. Walked home to che"
type textarea "x"
type textarea "Access issue created over the weekend. Walked home to chec"
type textarea "x"
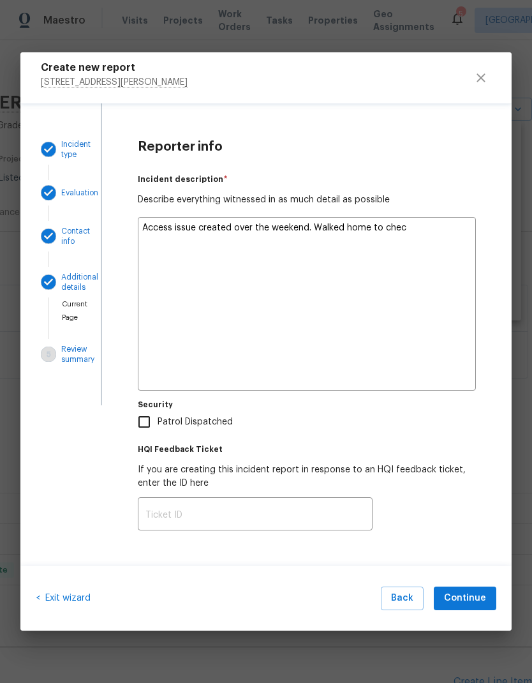
type textarea "Access issue created over the weekend. Walked home to check"
type textarea "x"
type textarea "Access issue created over the weekend. Walked home to check"
type textarea "x"
type textarea "Access issue created over the weekend. Walked home to check i"
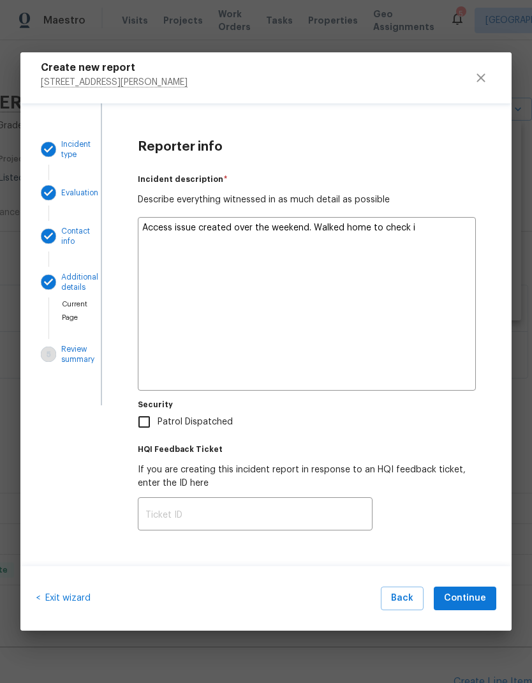
type textarea "x"
type textarea "Access issue created over the weekend. Walked home to check I"
type textarea "x"
type textarea "Access issue created over the weekend. Walked home to check I"
type textarea "x"
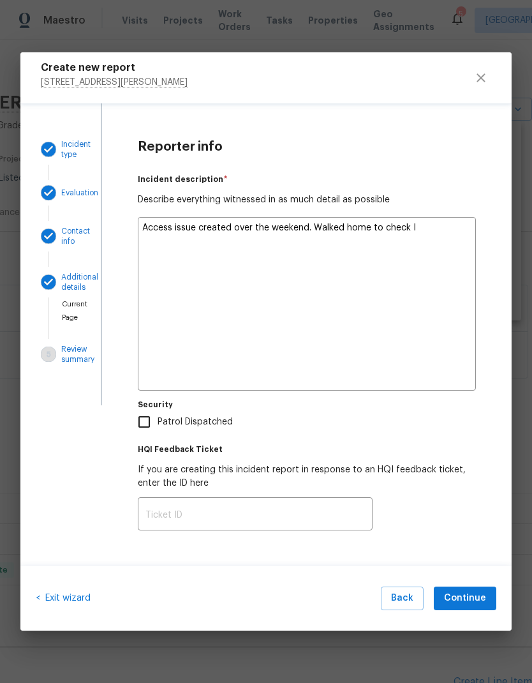
type textarea "Access issue created over the weekend. Walked home to check I t"
type textarea "x"
type textarea "Access issue created over the weekend. Walked home to check I te"
type textarea "x"
type textarea "Access issue created over the weekend. Walked home to check I ter"
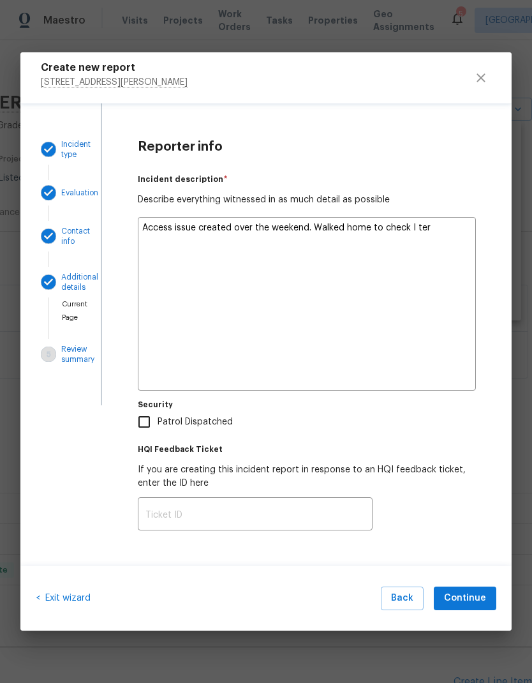
type textarea "x"
type textarea "Access issue created over the weekend. Walked home to check I teri"
type textarea "x"
type textarea "Access issue created over the weekend. Walked home to check I terio"
type textarea "x"
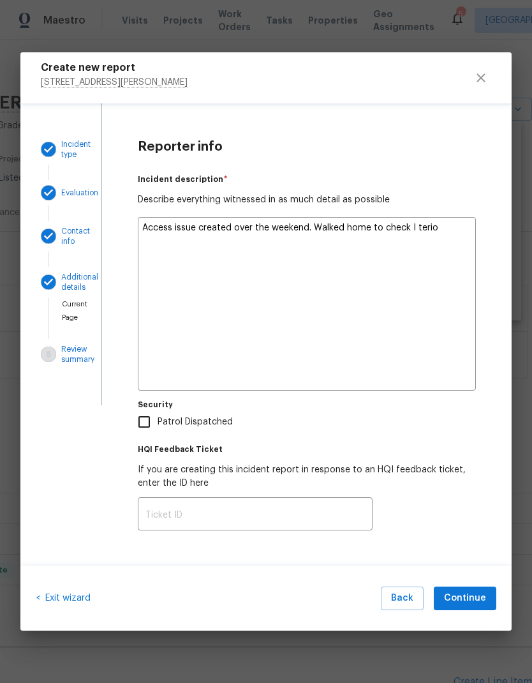
type textarea "Access issue created over the weekend. Walked home to check I terior"
type textarea "x"
type textarea "Access issue created over the weekend. Walked home to check interior"
type textarea "x"
type textarea "Access issue created over the weekend. Walked home to check interior"
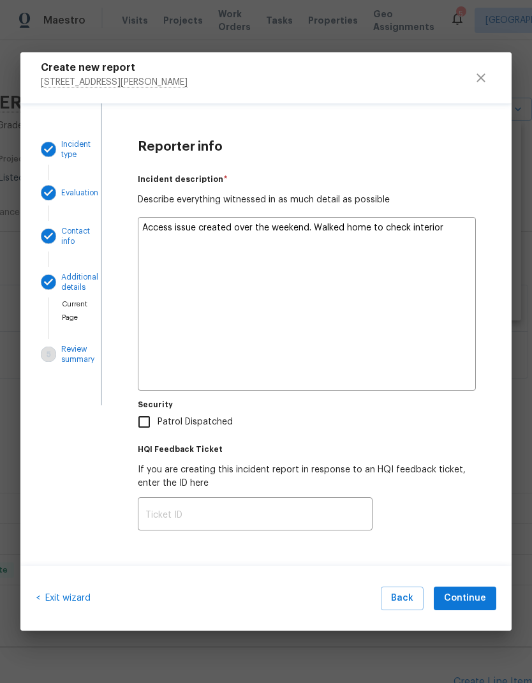
type textarea "x"
type textarea "Access issue created over the weekend. Walked home to check interior"
type textarea "x"
type textarea "Access issue created over the weekend. Walked home to check interior,"
type textarea "x"
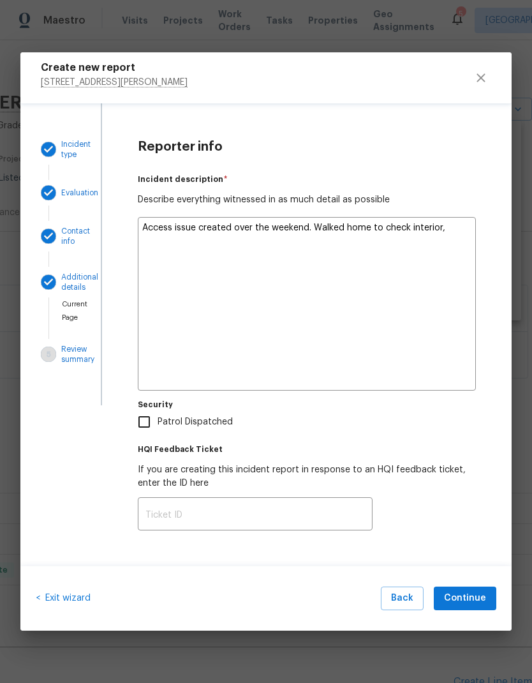
type textarea "Access issue created over the weekend. Walked home to check interior,"
type textarea "x"
type textarea "Access issue created over the weekend. Walked home to check interior, n"
type textarea "x"
type textarea "Access issue created over the weekend. Walked home to check interior, no"
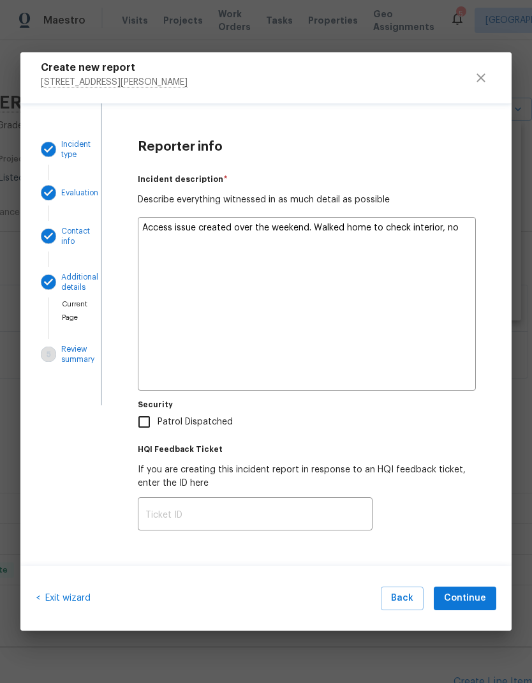
type textarea "x"
type textarea "Access issue created over the weekend. Walked home to check interior, not"
type textarea "x"
type textarea "Access issue created over the weekend. Walked home to check interior, noti"
type textarea "x"
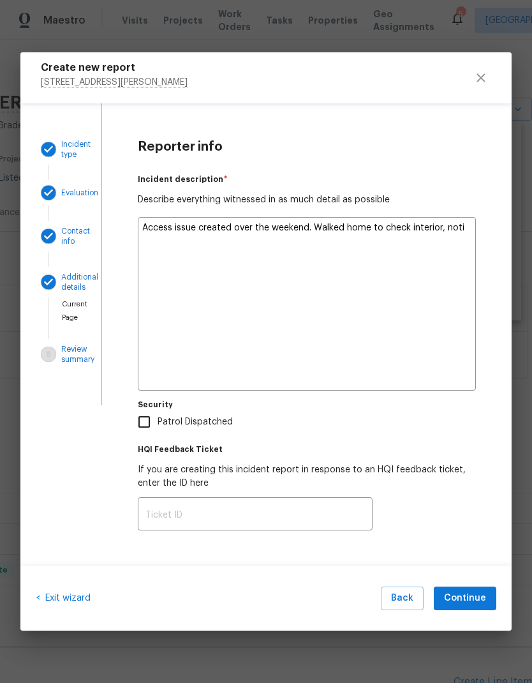
type textarea "Access issue created over the weekend. Walked home to check interior, notic"
type textarea "x"
type textarea "Access issue created over the weekend. Walked home to check interior, notice"
type textarea "x"
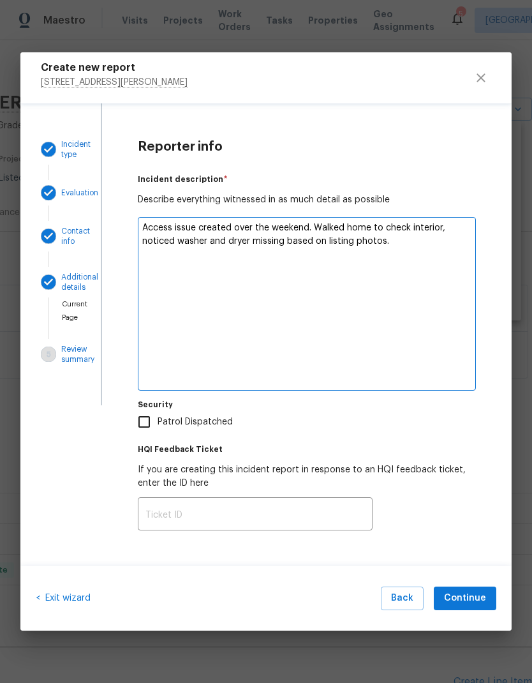
click at [388, 401] on label "Security" at bounding box center [307, 405] width 338 height 8
click at [480, 603] on span "Continue" at bounding box center [465, 598] width 42 height 16
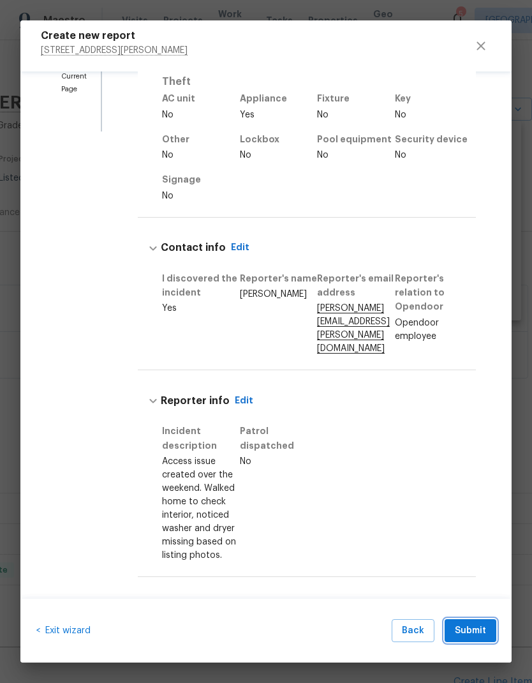
scroll to position [241, 0]
click at [476, 634] on span "Submit" at bounding box center [470, 631] width 31 height 16
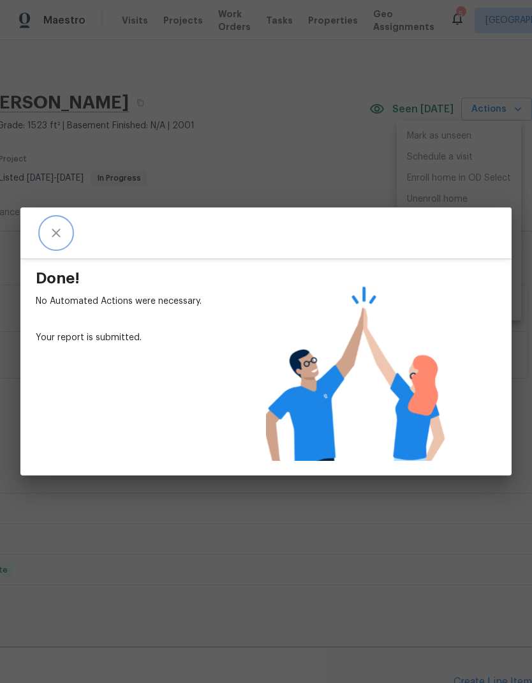
click at [54, 229] on icon "close" at bounding box center [56, 232] width 15 height 15
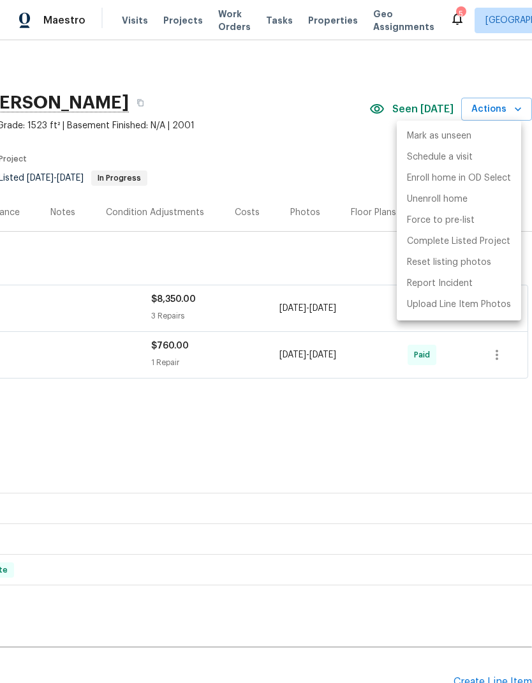
click at [253, 144] on div at bounding box center [266, 341] width 532 height 683
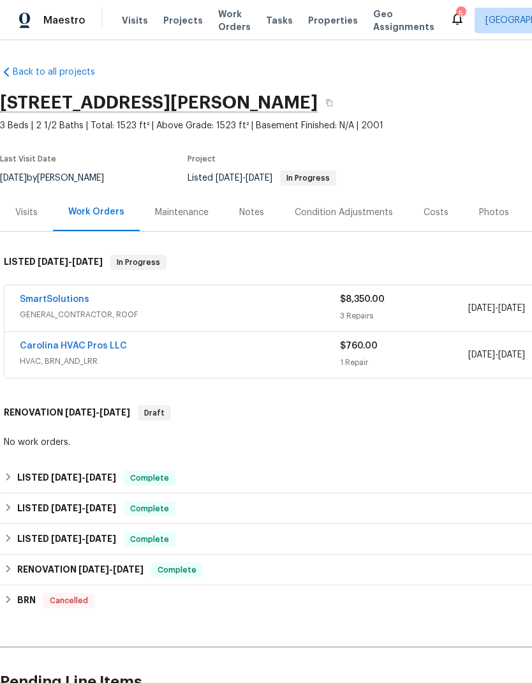
scroll to position [0, 0]
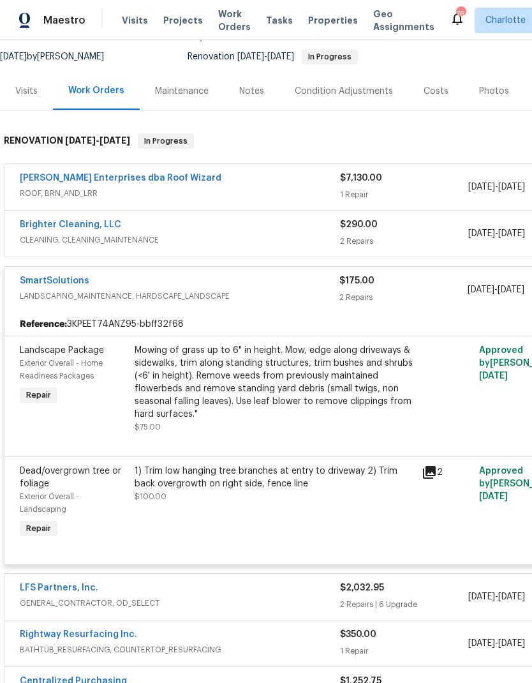
scroll to position [121, 0]
click at [193, 291] on span "LANDSCAPING_MAINTENANCE, HARDSCAPE_LANDSCAPE" at bounding box center [180, 296] width 320 height 13
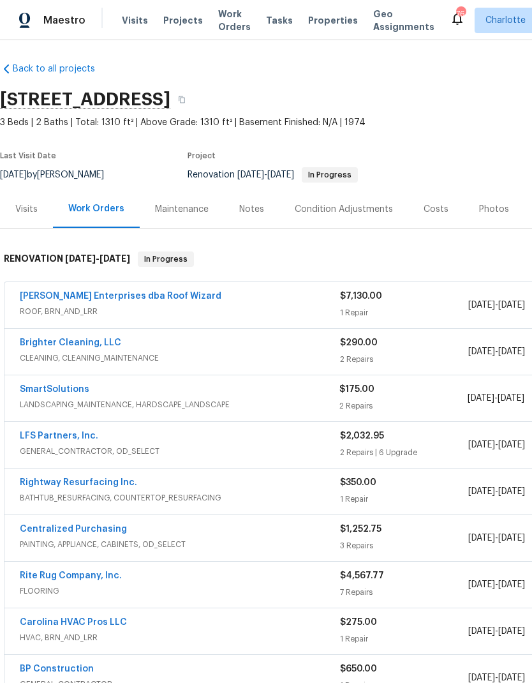
scroll to position [3, 0]
click at [41, 292] on link "[PERSON_NAME] Enterprises dba Roof Wizard" at bounding box center [121, 296] width 202 height 9
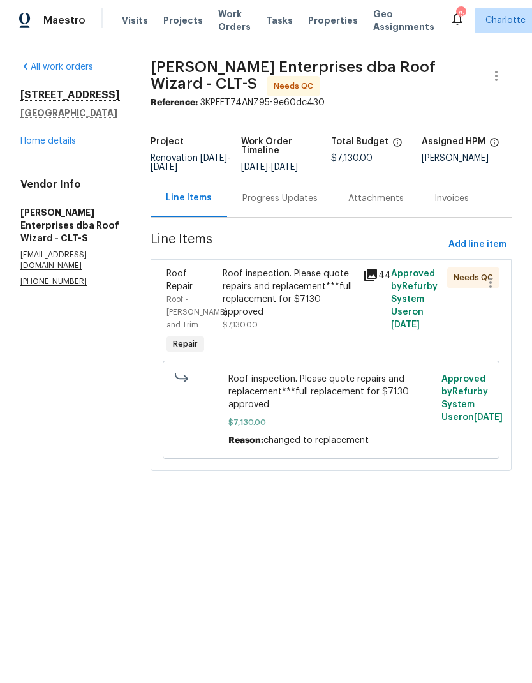
click at [179, 296] on span "Roof - [PERSON_NAME] and Trim" at bounding box center [197, 312] width 61 height 33
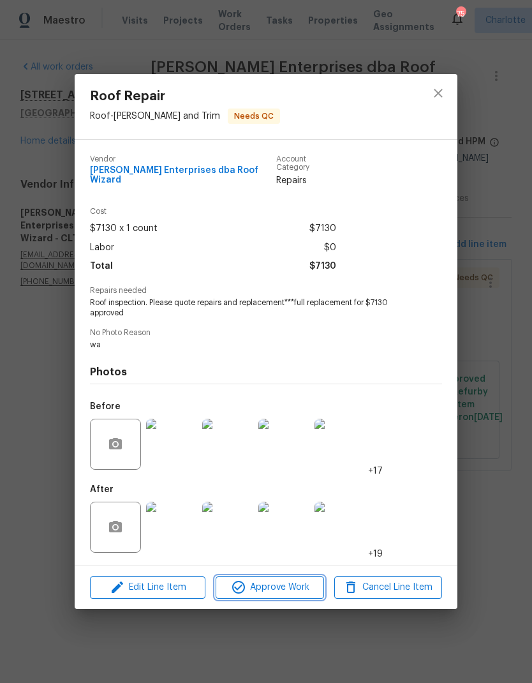
click at [283, 588] on span "Approve Work" at bounding box center [270, 588] width 100 height 16
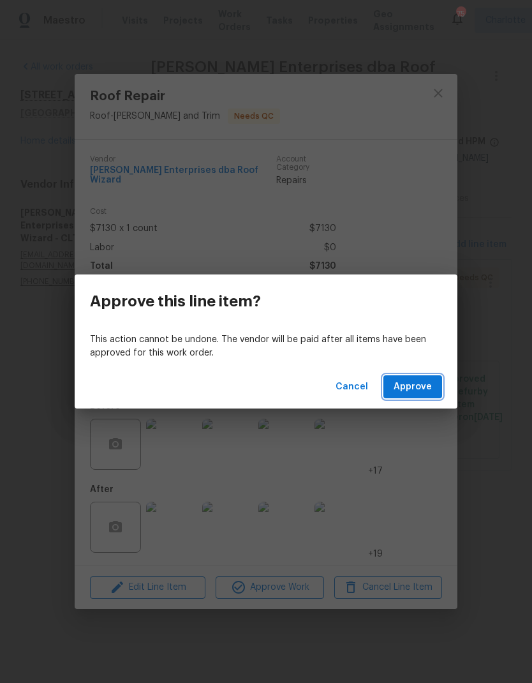
click at [411, 394] on span "Approve" at bounding box center [413, 387] width 38 height 16
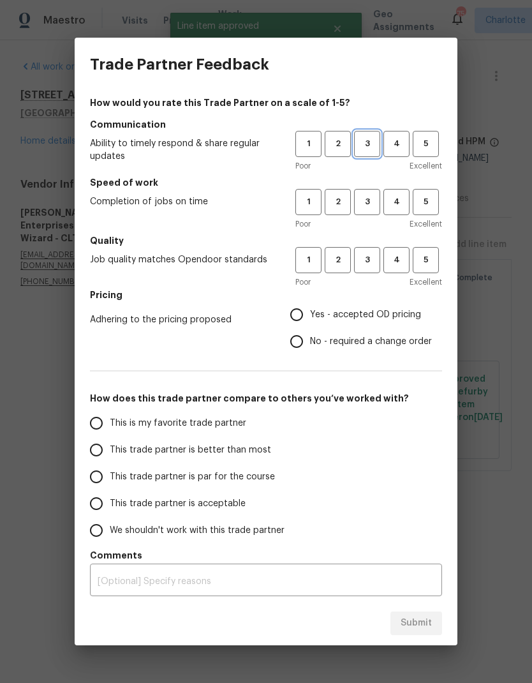
click at [363, 141] on span "3" at bounding box center [368, 144] width 24 height 15
click at [367, 200] on span "3" at bounding box center [368, 202] width 24 height 15
click at [373, 252] on button "3" at bounding box center [367, 260] width 26 height 26
click at [300, 315] on input "Yes - accepted OD pricing" at bounding box center [296, 314] width 27 height 27
radio input "true"
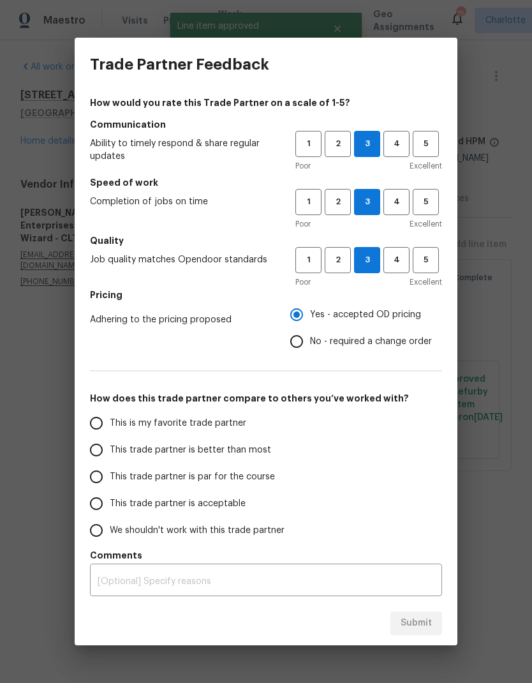
click at [96, 478] on input "This trade partner is par for the course" at bounding box center [96, 476] width 27 height 27
click at [427, 619] on span "Submit" at bounding box center [416, 623] width 31 height 16
radio input "true"
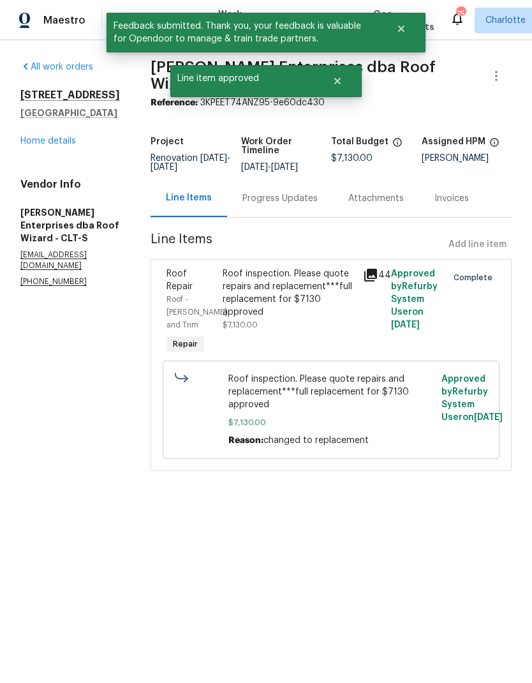
click at [27, 144] on link "Home details" at bounding box center [48, 141] width 56 height 9
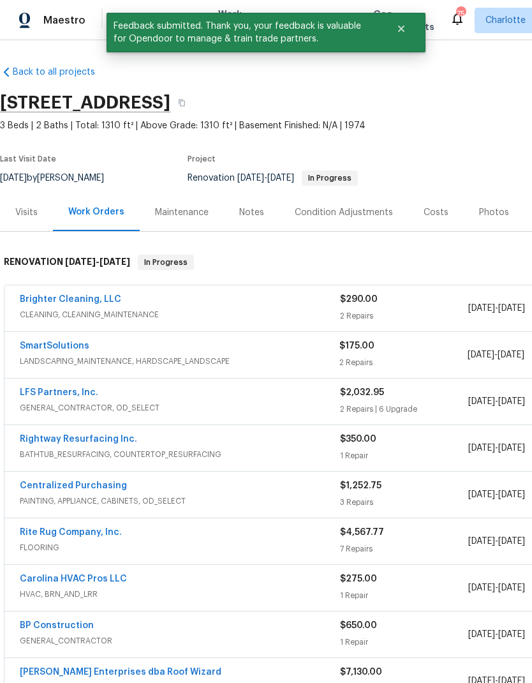
click at [41, 301] on link "Brighter Cleaning, LLC" at bounding box center [71, 299] width 102 height 9
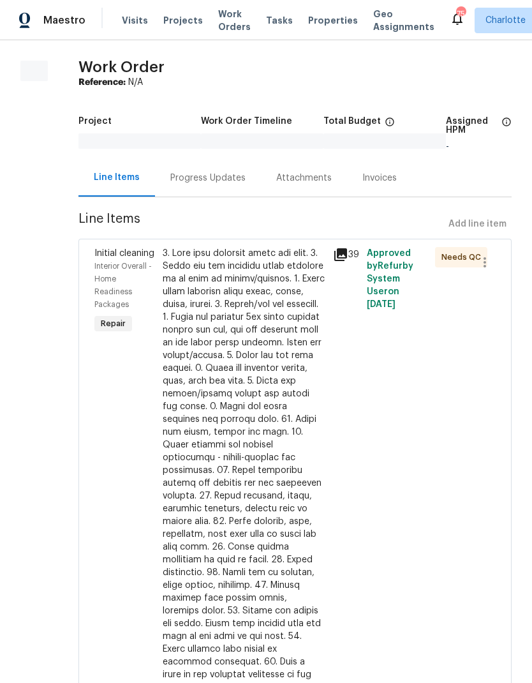
click at [105, 258] on span "Initial cleaning" at bounding box center [124, 253] width 60 height 9
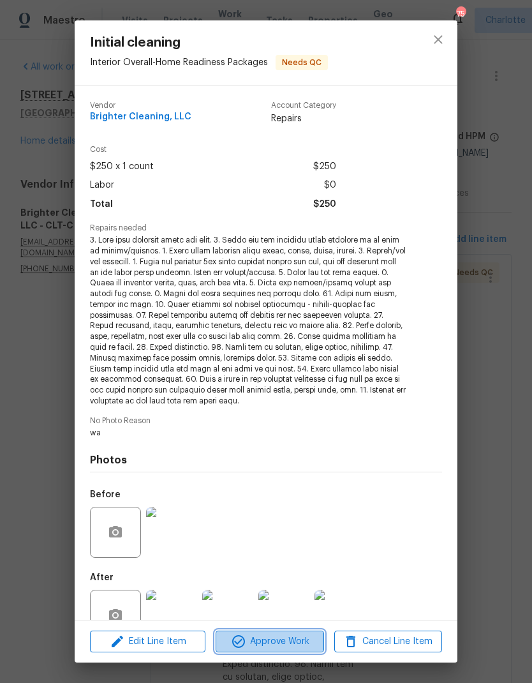
click at [287, 633] on button "Approve Work" at bounding box center [270, 642] width 108 height 22
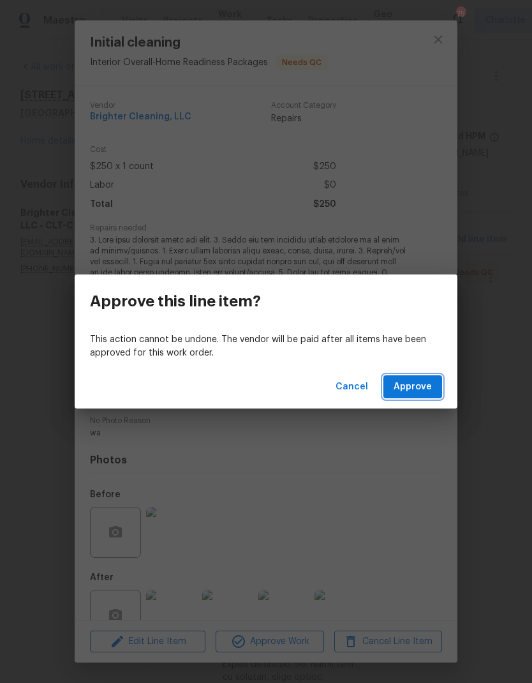
click at [423, 391] on span "Approve" at bounding box center [413, 387] width 38 height 16
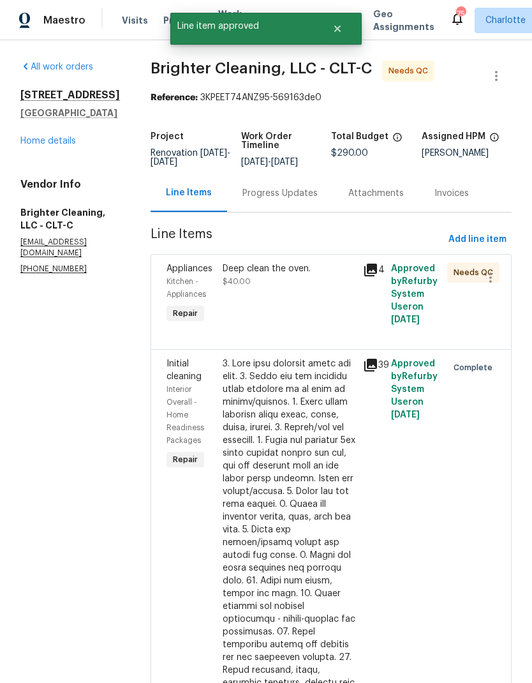
click at [167, 271] on span "Appliances" at bounding box center [190, 268] width 46 height 9
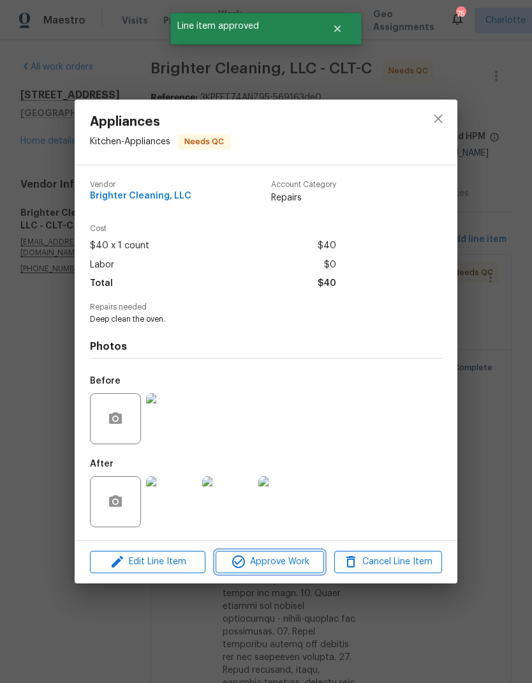
click at [280, 559] on span "Approve Work" at bounding box center [270, 562] width 100 height 16
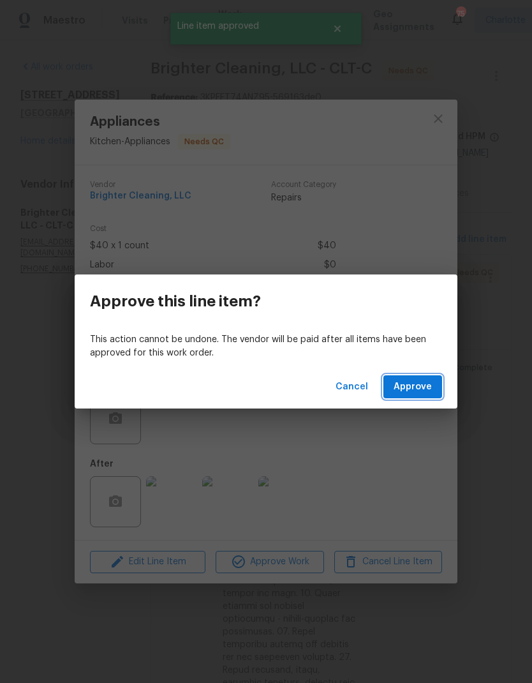
click at [423, 398] on button "Approve" at bounding box center [413, 387] width 59 height 24
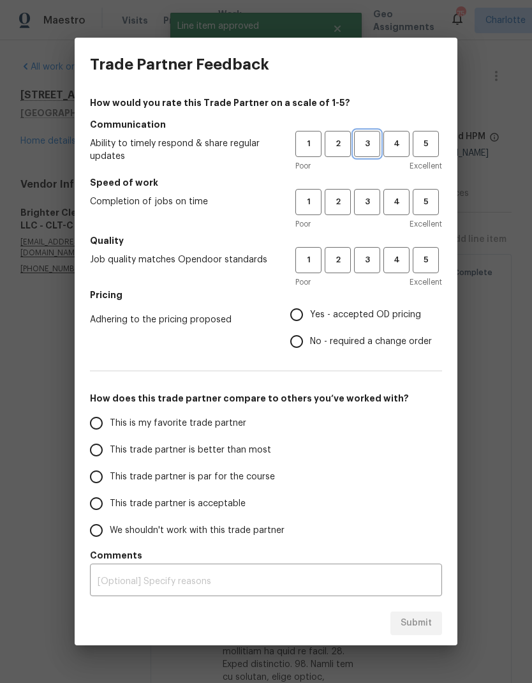
click at [357, 151] on span "3" at bounding box center [368, 144] width 24 height 15
click at [369, 207] on span "3" at bounding box center [368, 202] width 24 height 15
click at [367, 259] on span "3" at bounding box center [368, 260] width 24 height 15
click at [299, 316] on input "Yes - accepted OD pricing" at bounding box center [296, 314] width 27 height 27
radio input "true"
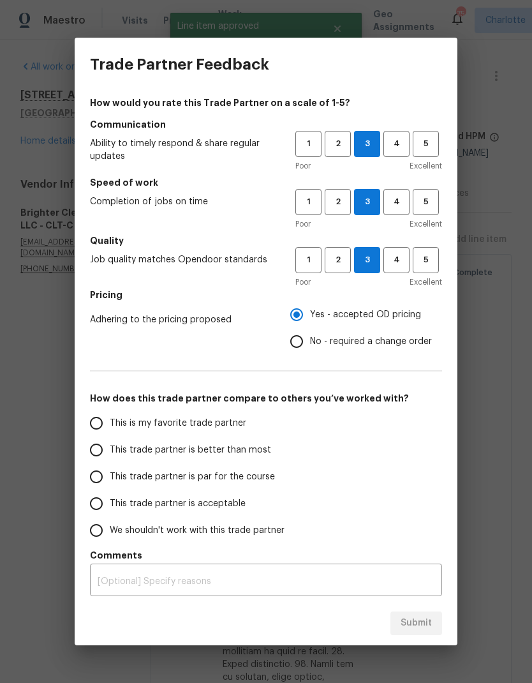
click at [105, 455] on input "This trade partner is better than most" at bounding box center [96, 450] width 27 height 27
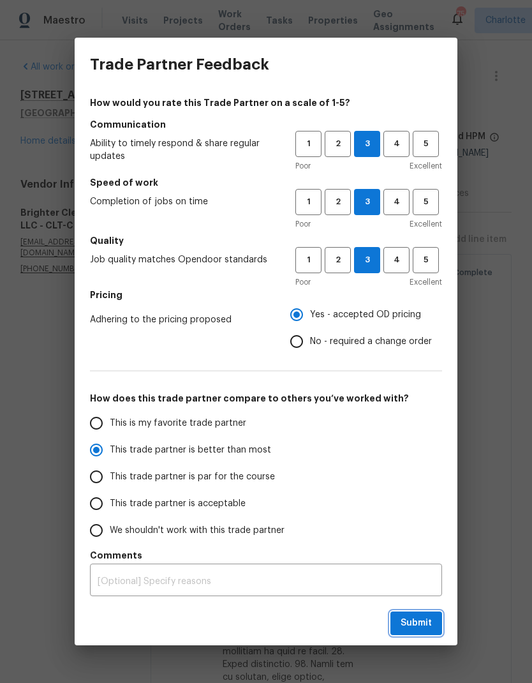
click at [421, 613] on button "Submit" at bounding box center [417, 624] width 52 height 24
radio input "true"
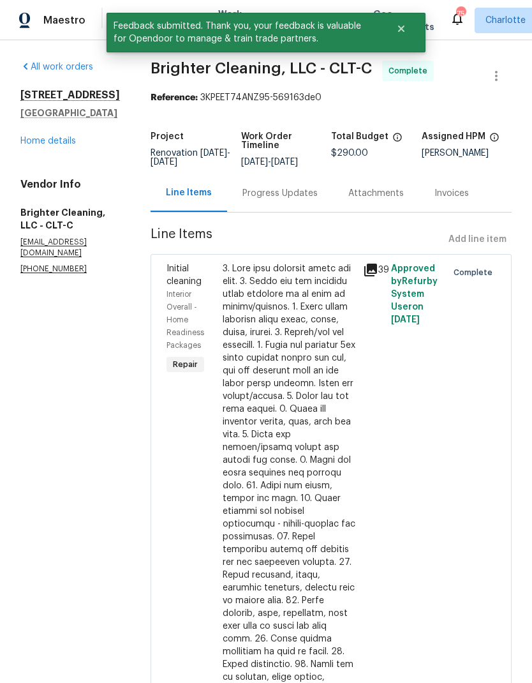
click at [36, 146] on link "Home details" at bounding box center [48, 141] width 56 height 9
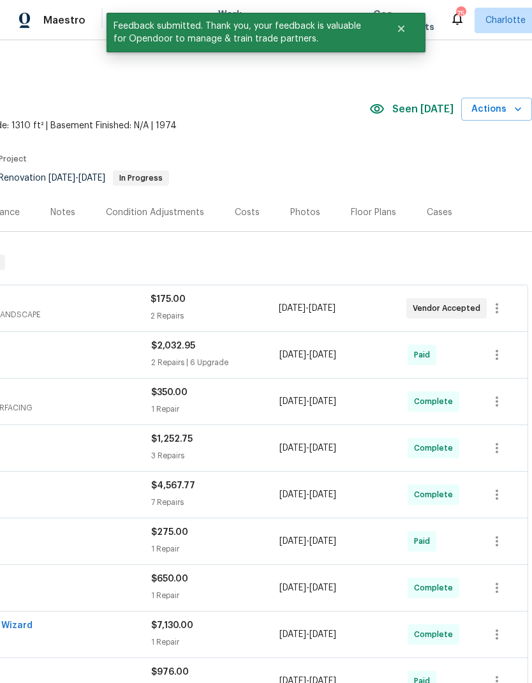
scroll to position [0, 189]
click at [502, 107] on span "Actions" at bounding box center [497, 110] width 50 height 16
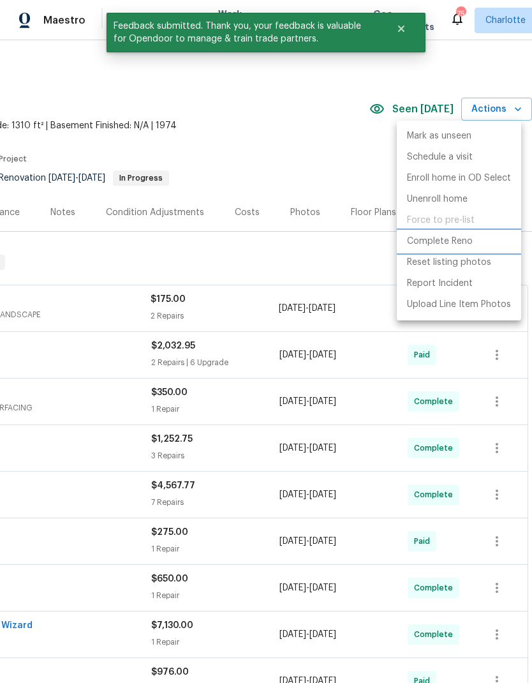
click at [472, 245] on li "Complete Reno" at bounding box center [459, 241] width 124 height 21
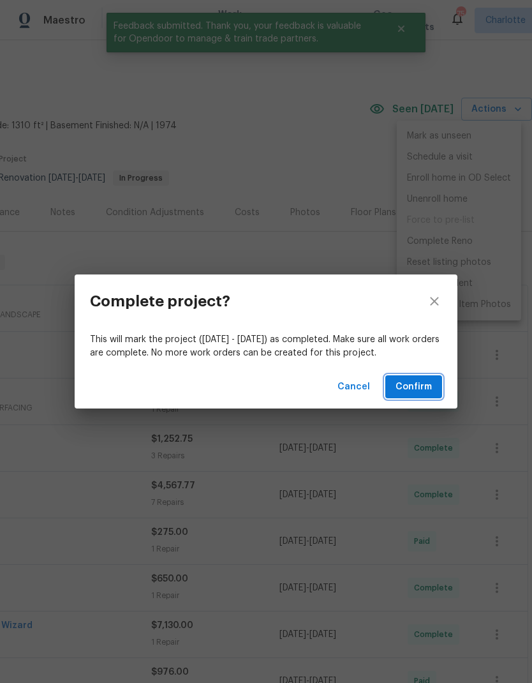
click at [421, 389] on span "Confirm" at bounding box center [414, 387] width 36 height 16
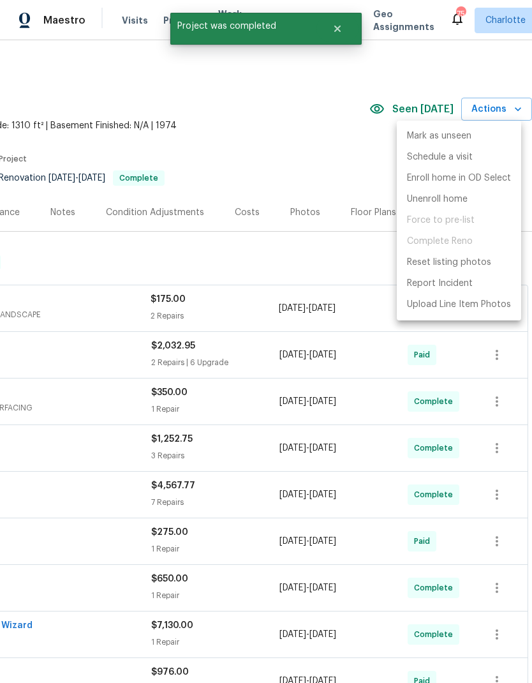
click at [315, 145] on div at bounding box center [266, 341] width 532 height 683
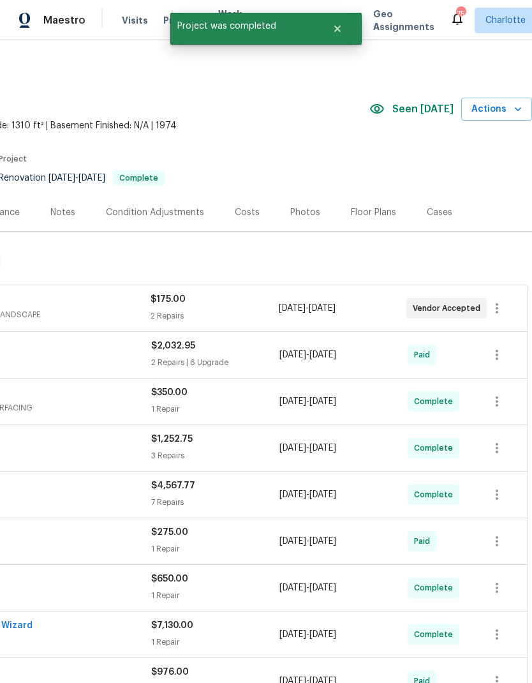
click at [252, 217] on div "Costs" at bounding box center [247, 212] width 25 height 13
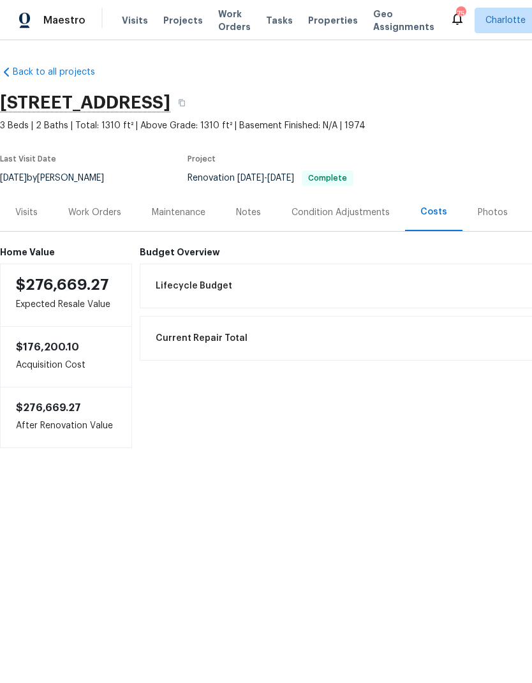
click at [71, 215] on div "Work Orders" at bounding box center [94, 212] width 53 height 13
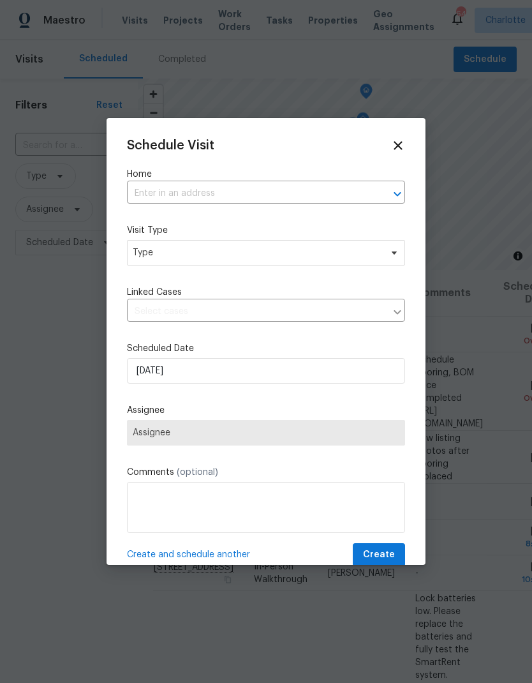
click at [228, 188] on input "text" at bounding box center [248, 194] width 243 height 20
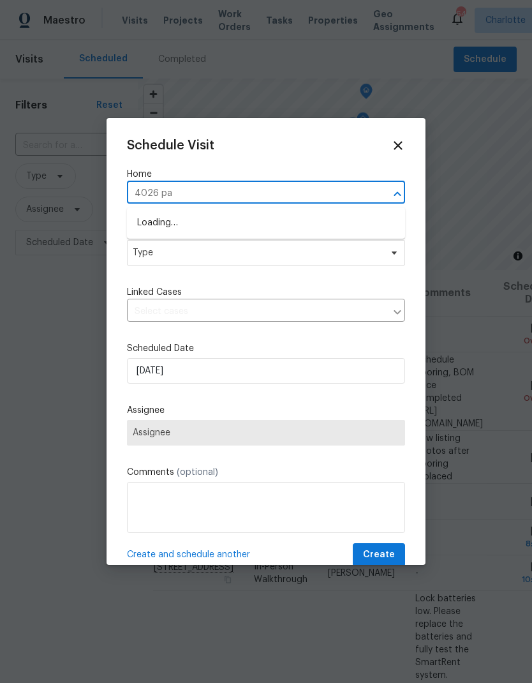
type input "4026 pal"
click at [157, 226] on li "[STREET_ADDRESS]" at bounding box center [266, 224] width 278 height 22
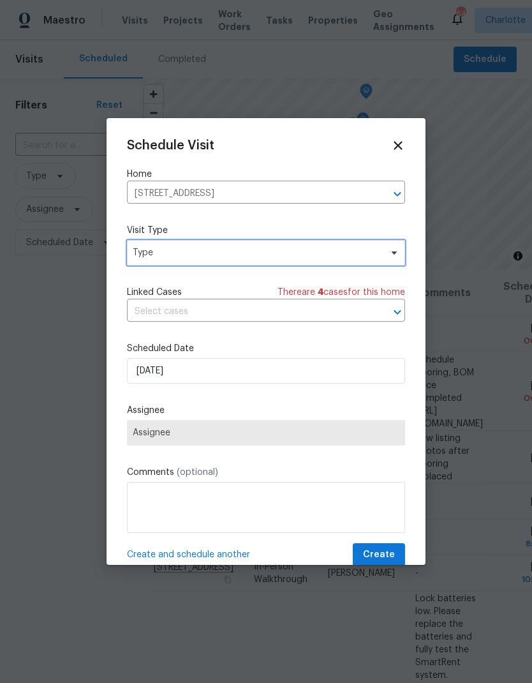
click at [157, 256] on span "Type" at bounding box center [257, 252] width 248 height 13
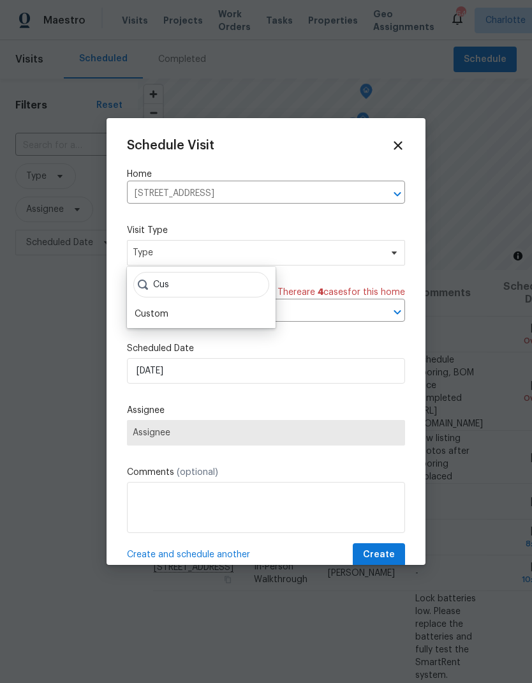
type input "Cus"
click at [155, 316] on div "Custom" at bounding box center [152, 314] width 34 height 13
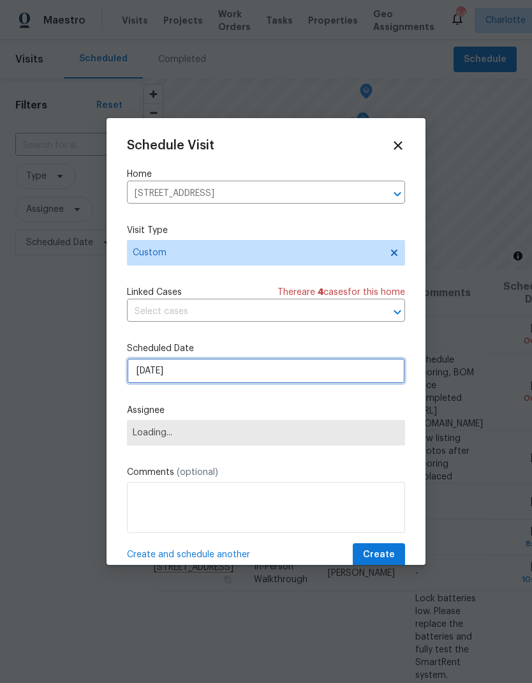
click at [149, 377] on input "[DATE]" at bounding box center [266, 371] width 278 height 26
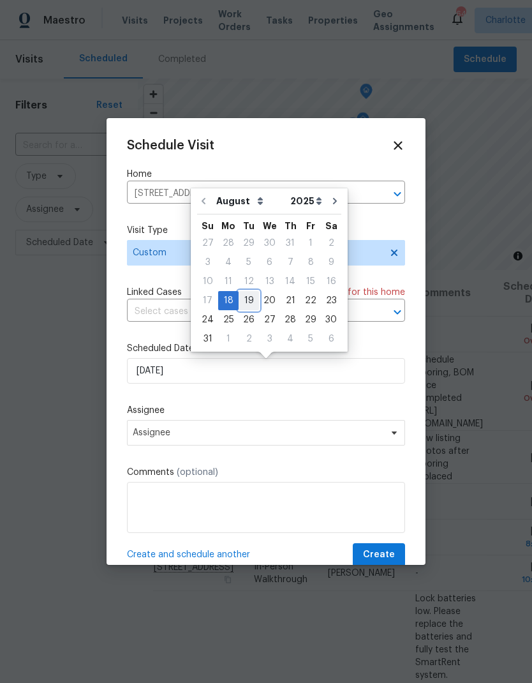
click at [251, 292] on div "19" at bounding box center [249, 301] width 20 height 18
type input "[DATE]"
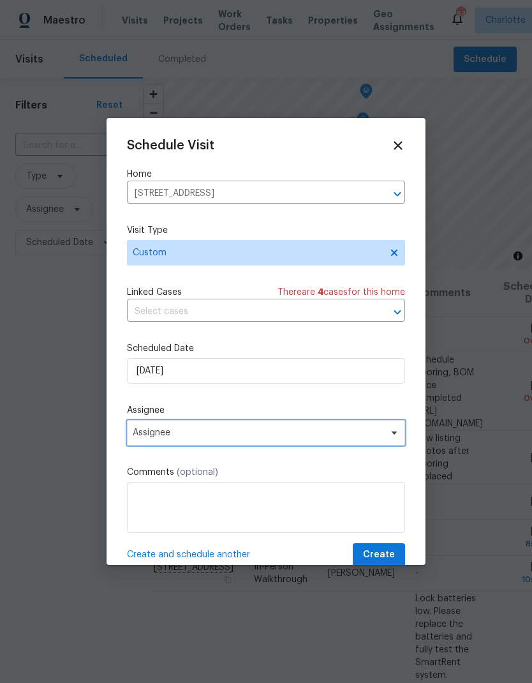
click at [308, 432] on span "Assignee" at bounding box center [258, 433] width 250 height 10
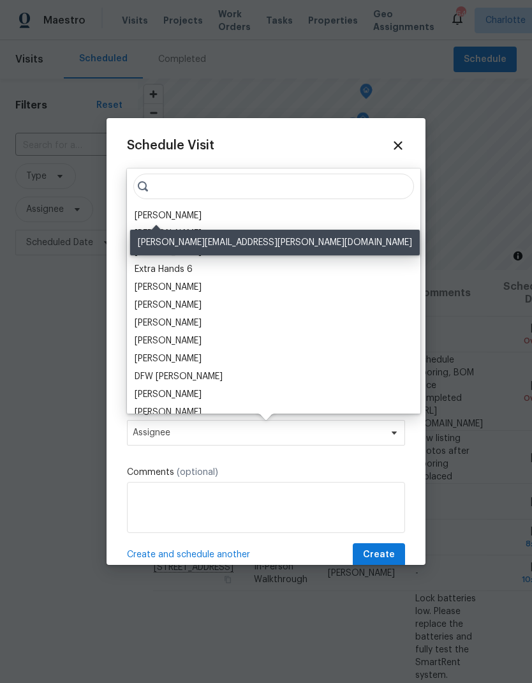
click at [153, 219] on div "[PERSON_NAME]" at bounding box center [168, 215] width 67 height 13
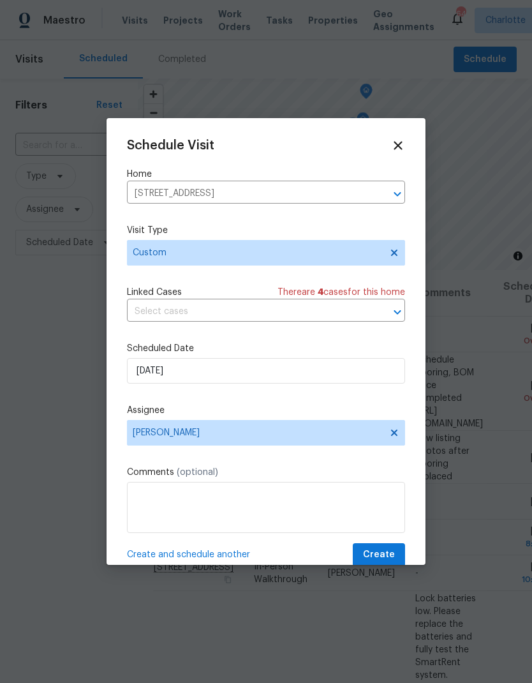
click at [263, 508] on textarea at bounding box center [266, 507] width 278 height 51
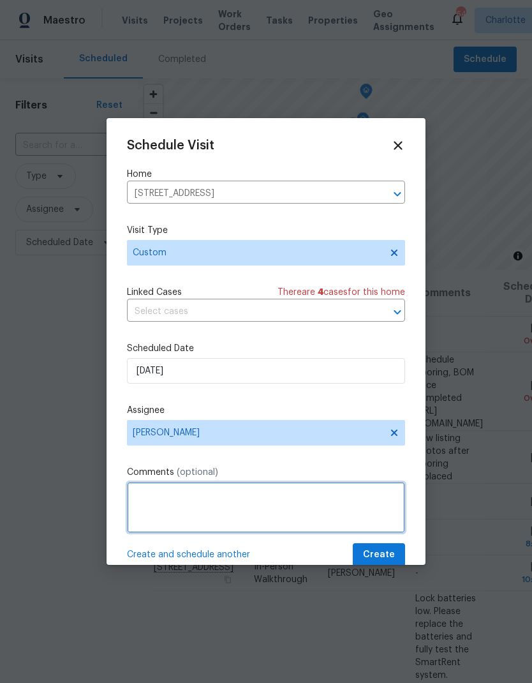
scroll to position [47, 0]
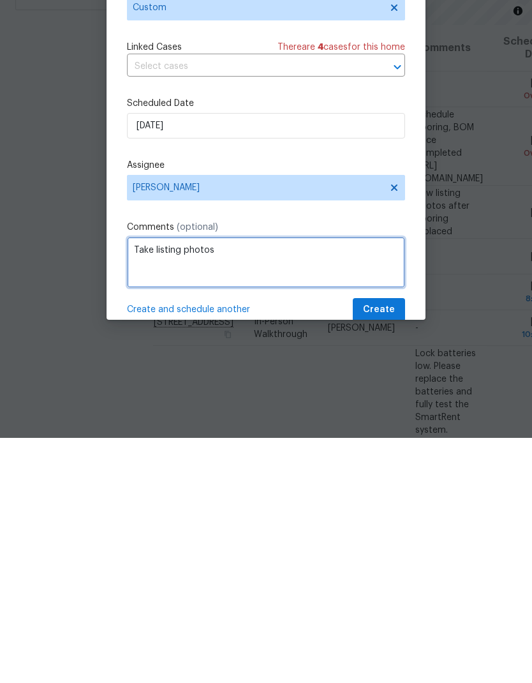
type textarea "Take listing photos"
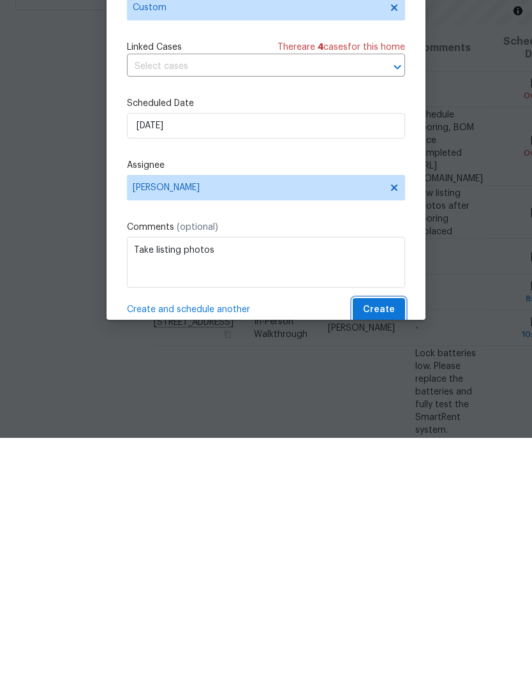
click at [396, 543] on button "Create" at bounding box center [379, 555] width 52 height 24
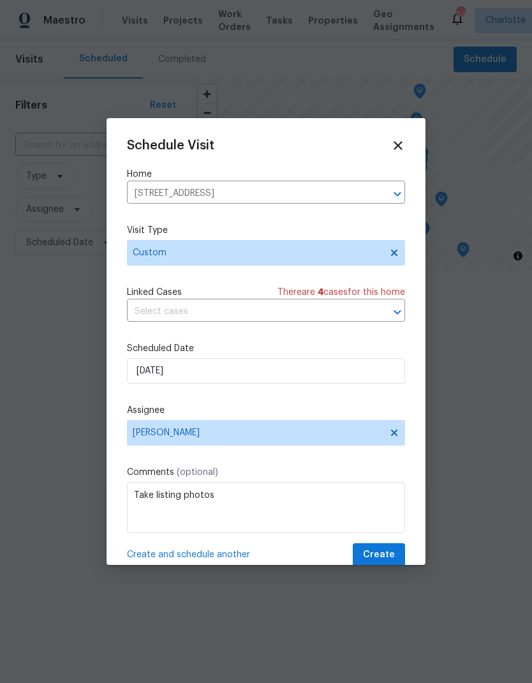
scroll to position [0, 0]
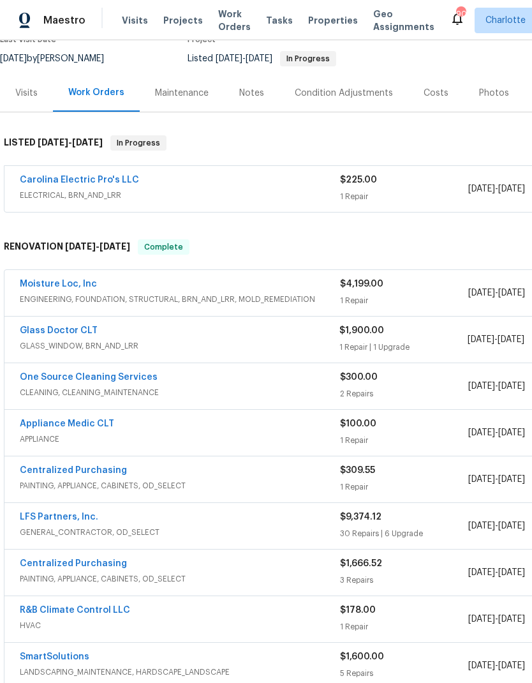
scroll to position [119, 0]
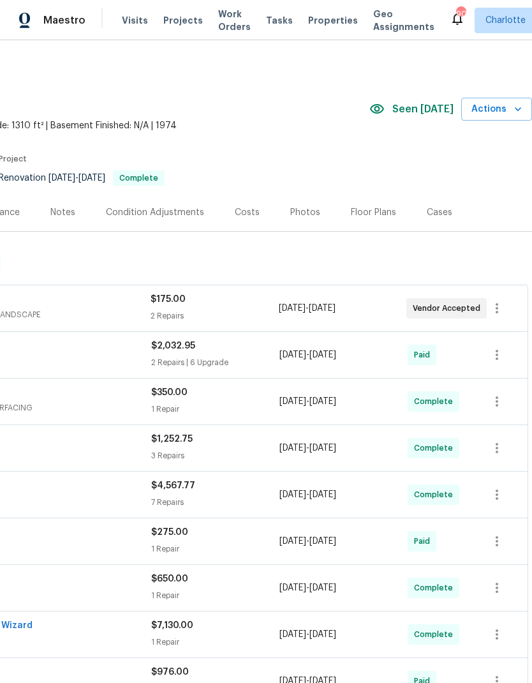
scroll to position [0, 189]
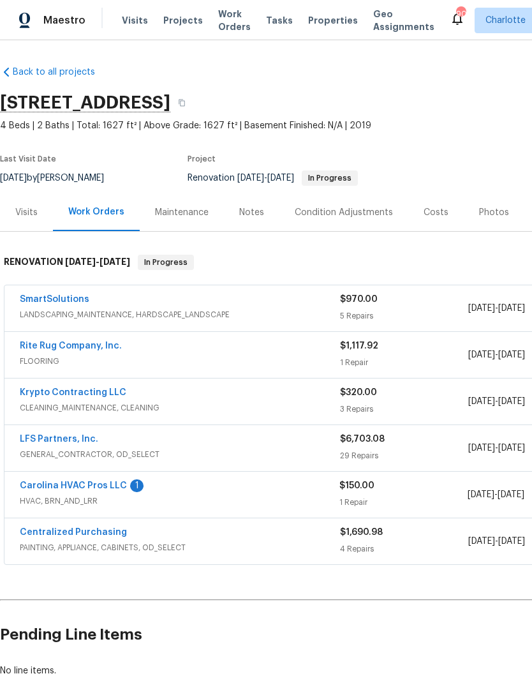
click at [110, 487] on link "Carolina HVAC Pros LLC" at bounding box center [73, 485] width 107 height 9
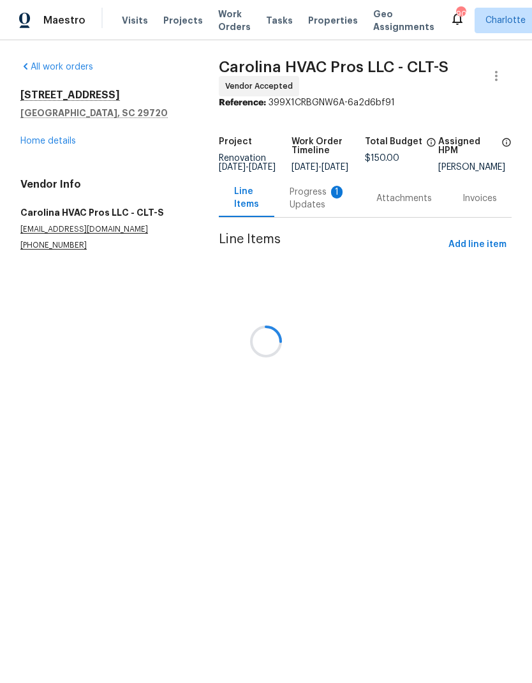
click at [324, 202] on div at bounding box center [266, 341] width 532 height 683
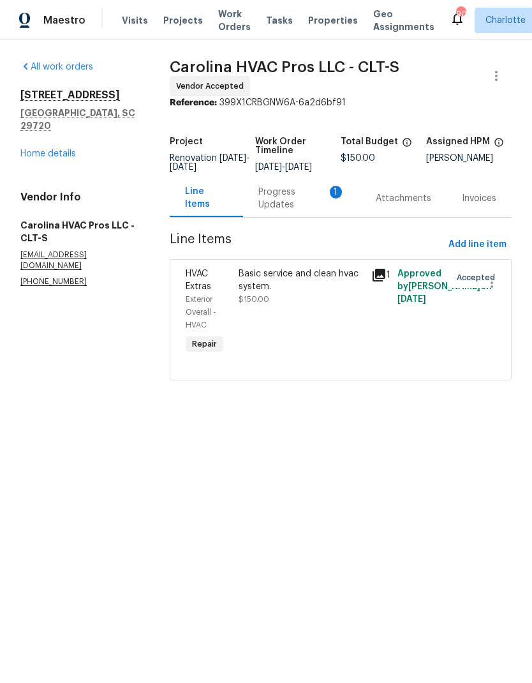
click at [312, 207] on div "Progress Updates 1" at bounding box center [302, 199] width 87 height 26
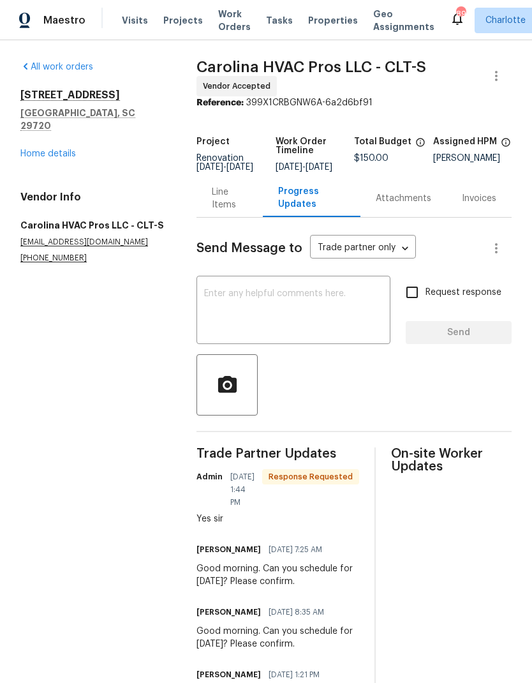
click at [293, 306] on textarea at bounding box center [293, 311] width 179 height 45
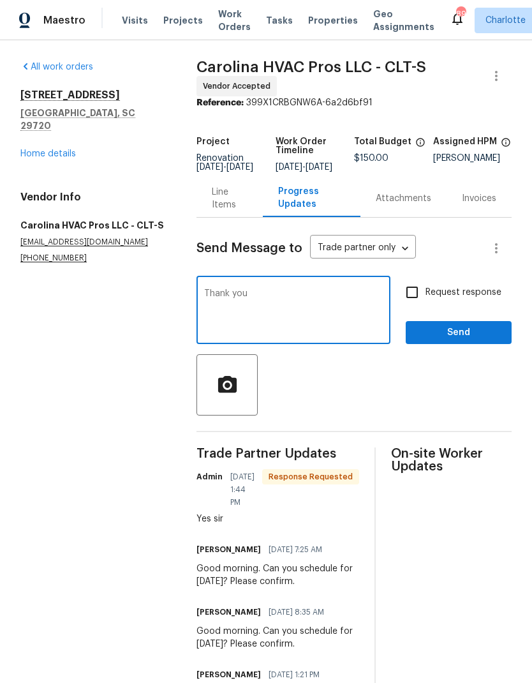
type textarea "Thank you"
click at [470, 341] on span "Send" at bounding box center [459, 333] width 86 height 16
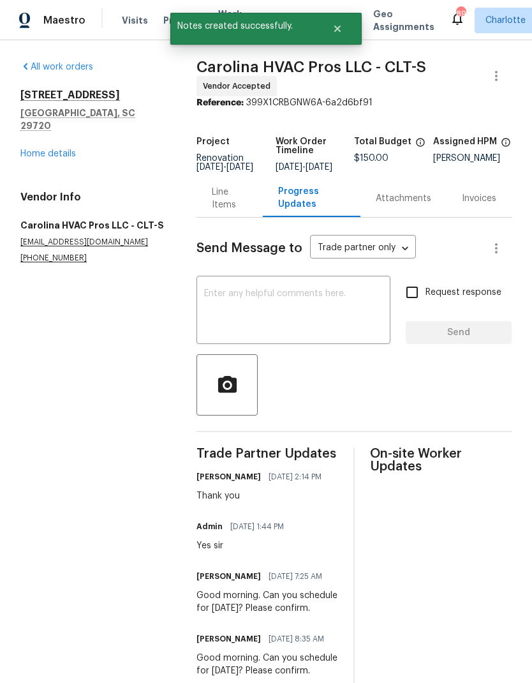
click at [50, 149] on link "Home details" at bounding box center [48, 153] width 56 height 9
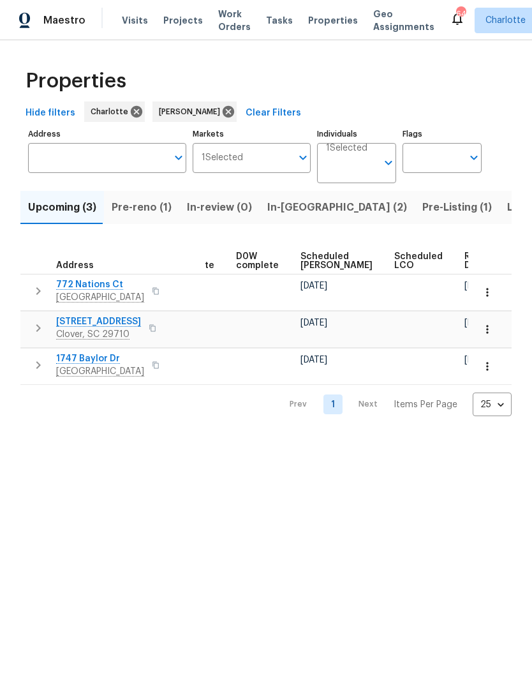
scroll to position [0, 321]
